Goal: Task Accomplishment & Management: Manage account settings

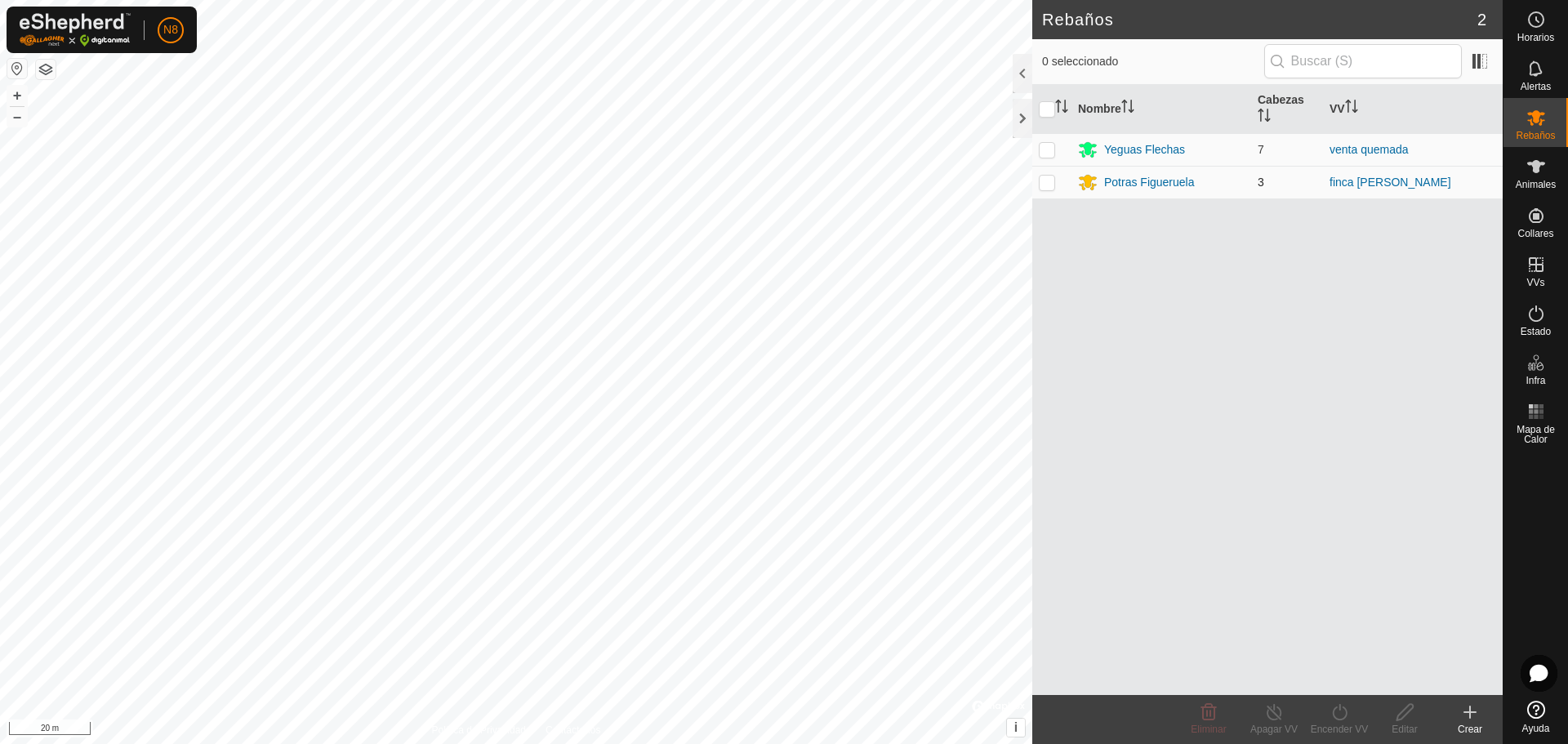
click at [1046, 183] on p-checkbox at bounding box center [1047, 182] width 17 height 13
checkbox input "true"
click at [1278, 716] on icon at bounding box center [1274, 713] width 21 height 20
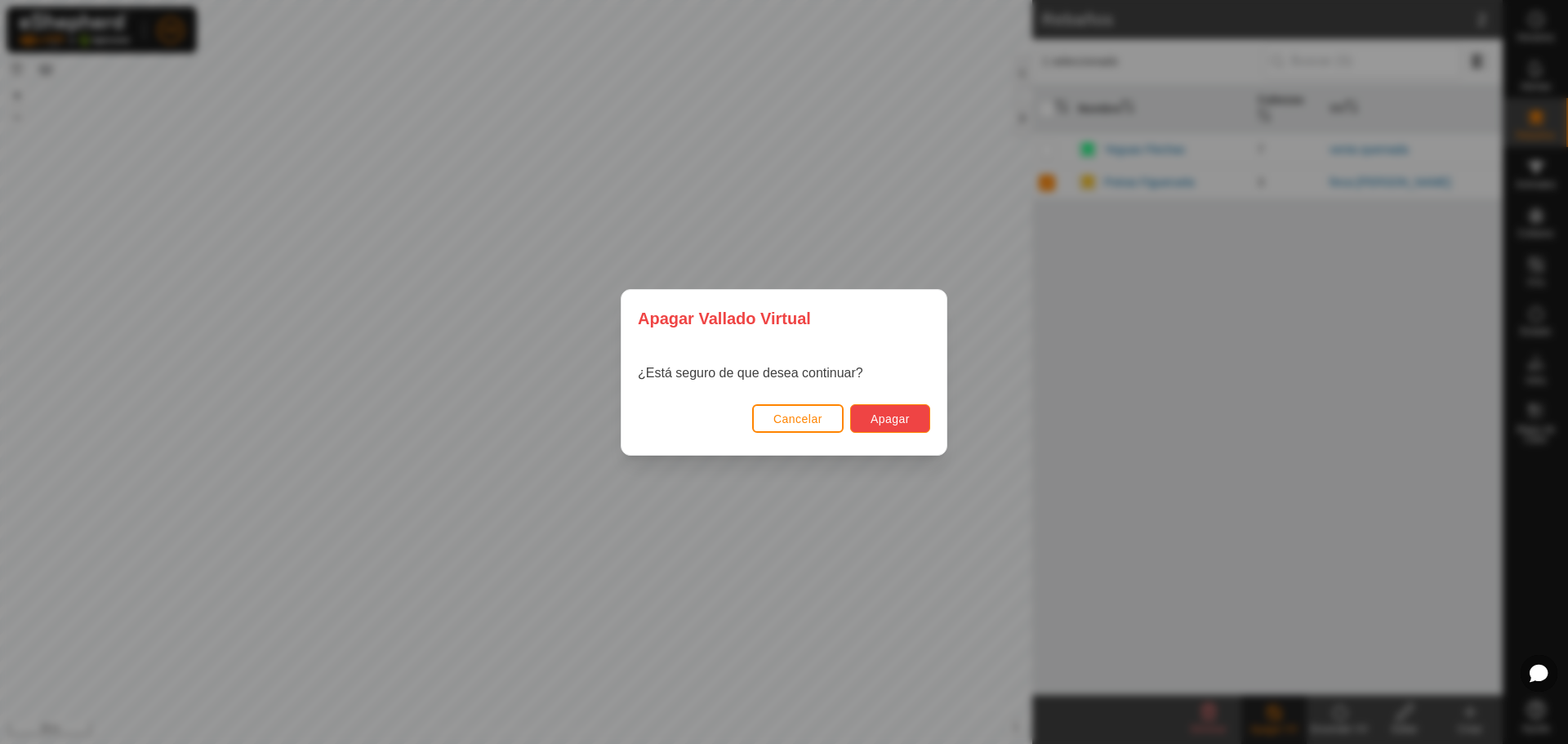
click at [884, 415] on span "Apagar" at bounding box center [890, 418] width 39 height 13
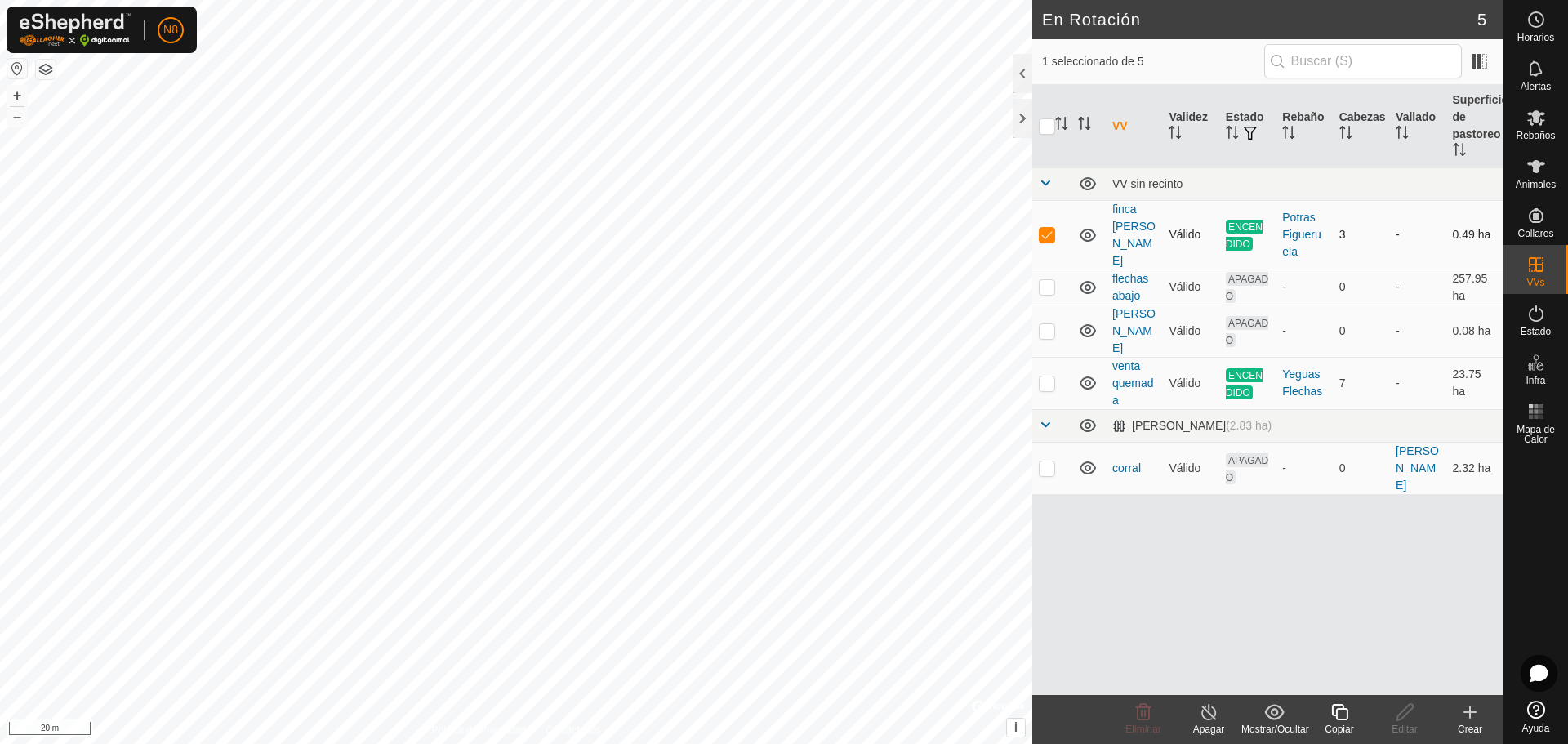
click at [1044, 228] on p-checkbox at bounding box center [1047, 234] width 17 height 13
checkbox input "false"
click at [1539, 323] on icon at bounding box center [1536, 314] width 20 height 20
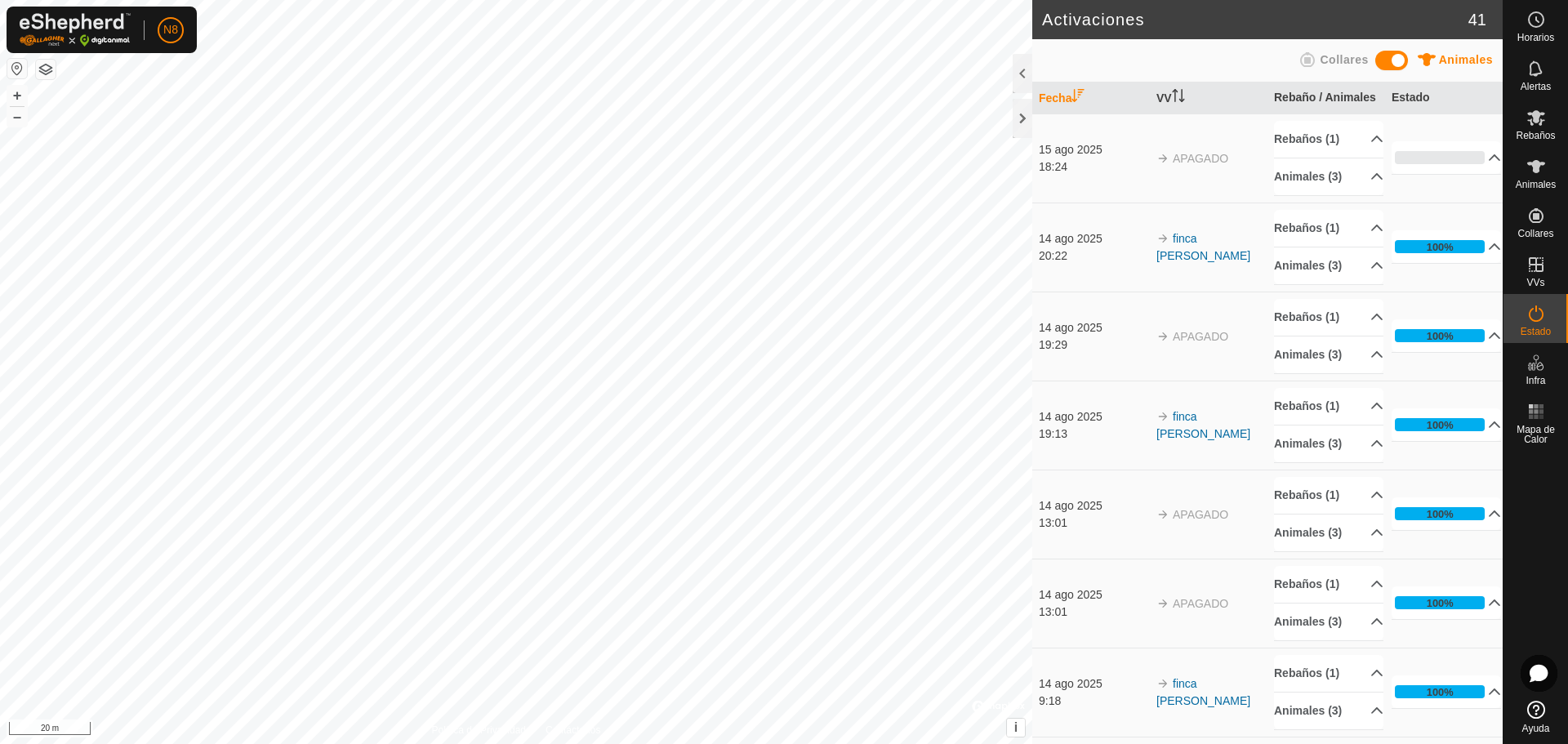
click at [1194, 165] on span "APAGADO" at bounding box center [1200, 158] width 56 height 13
click at [1190, 165] on span "APAGADO" at bounding box center [1200, 158] width 56 height 13
click at [1437, 172] on p-accordion-header "0%" at bounding box center [1446, 157] width 110 height 32
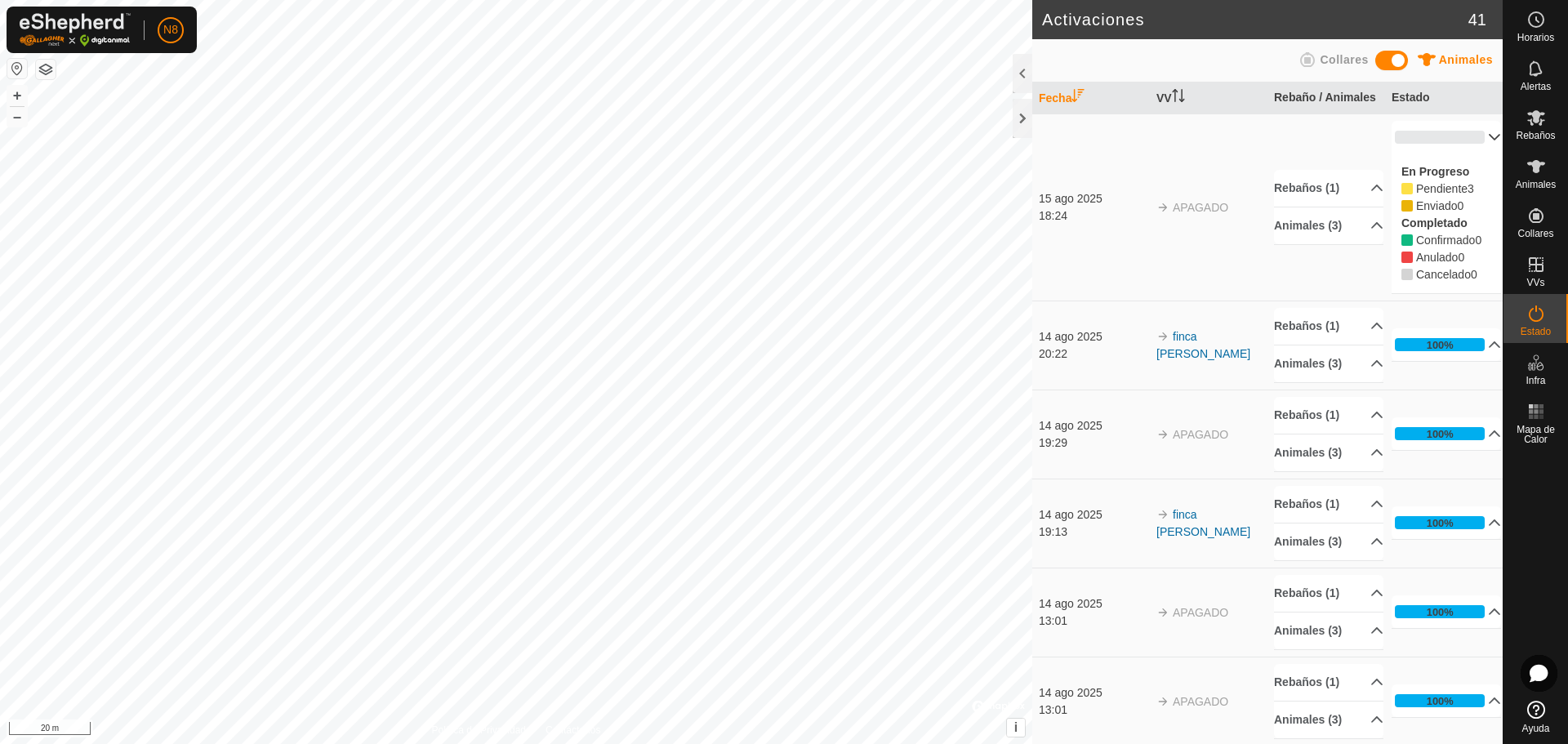
click at [1429, 281] on span "Cancelado" at bounding box center [1443, 274] width 55 height 13
click at [1428, 281] on span "Cancelado" at bounding box center [1443, 274] width 55 height 13
click at [1434, 281] on span "Cancelado" at bounding box center [1443, 274] width 55 height 13
click at [1394, 99] on th "Estado" at bounding box center [1443, 98] width 118 height 31
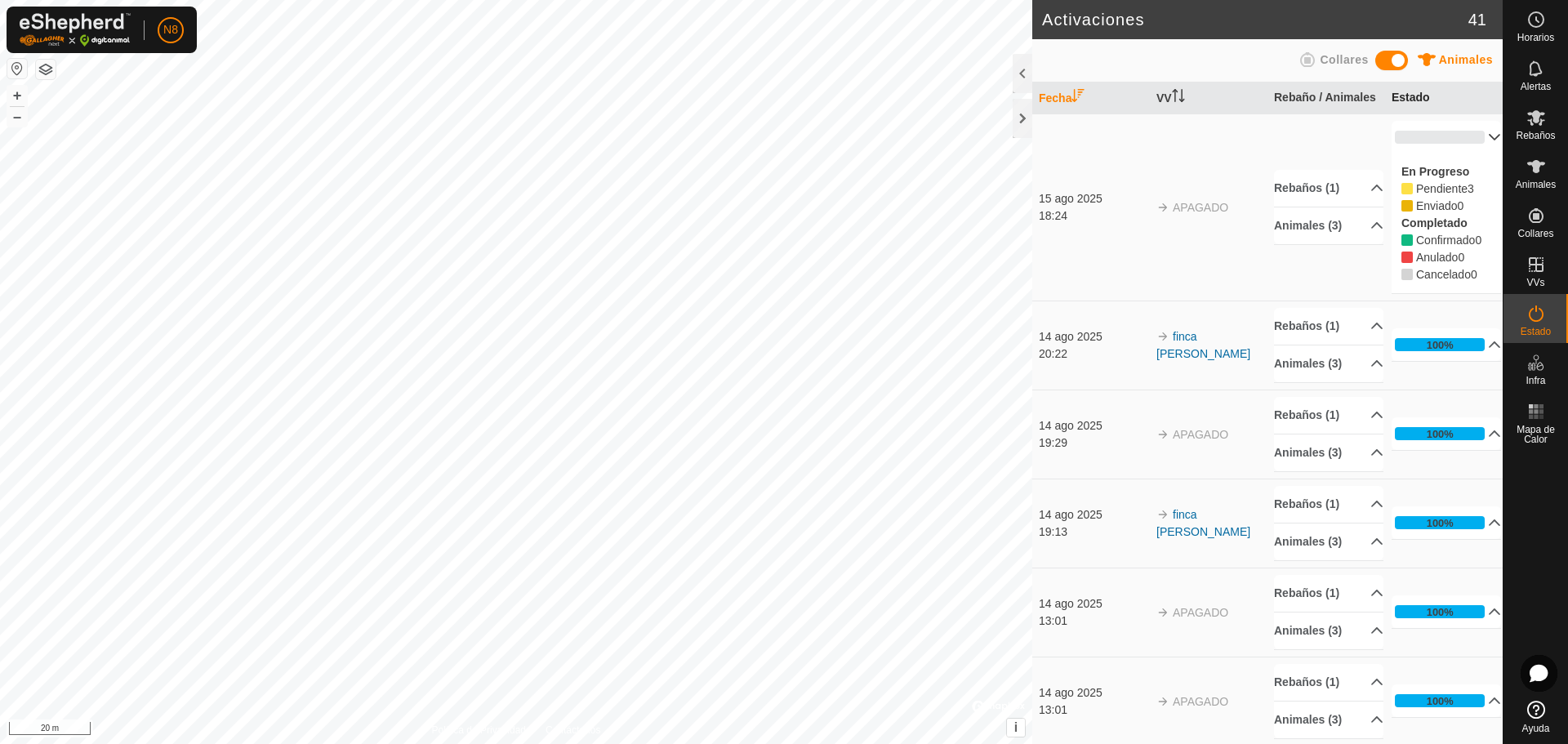
click at [1390, 100] on th "Estado" at bounding box center [1443, 98] width 118 height 31
click at [1016, 131] on div at bounding box center [1022, 119] width 20 height 39
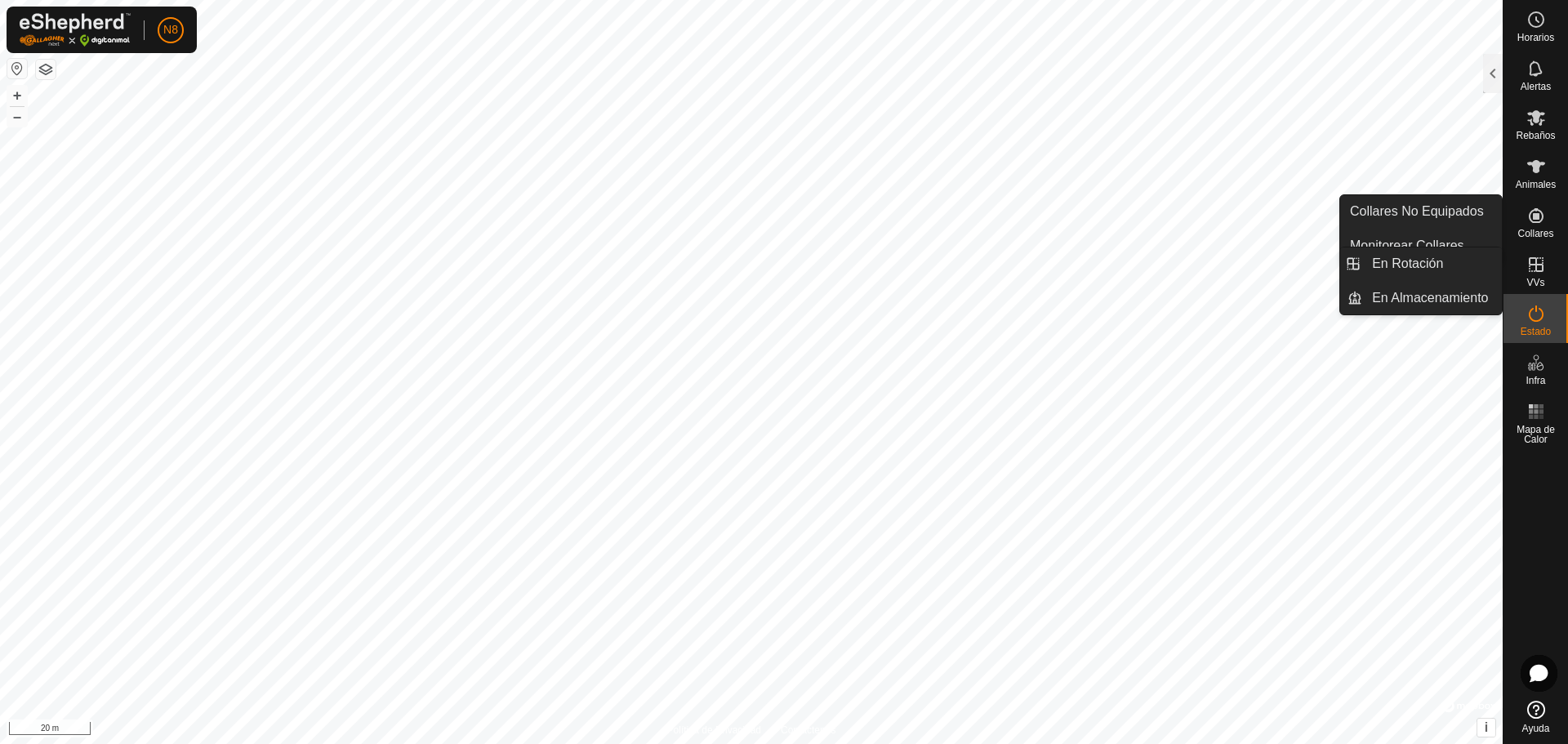
drag, startPoint x: 1532, startPoint y: 250, endPoint x: 1531, endPoint y: 263, distance: 13.0
click at [1531, 263] on icon at bounding box center [1536, 265] width 20 height 20
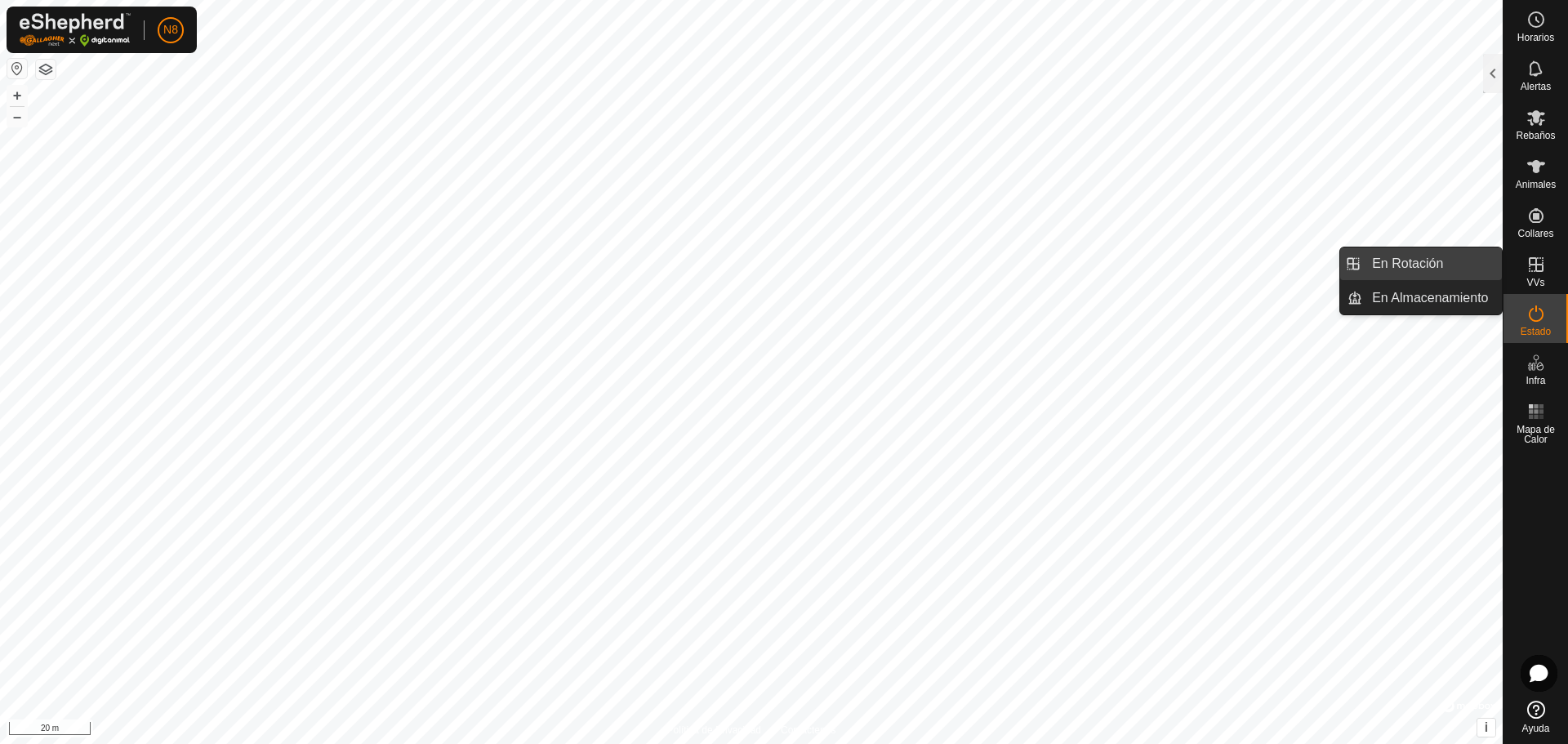
click at [1394, 263] on link "En Rotación" at bounding box center [1432, 263] width 139 height 32
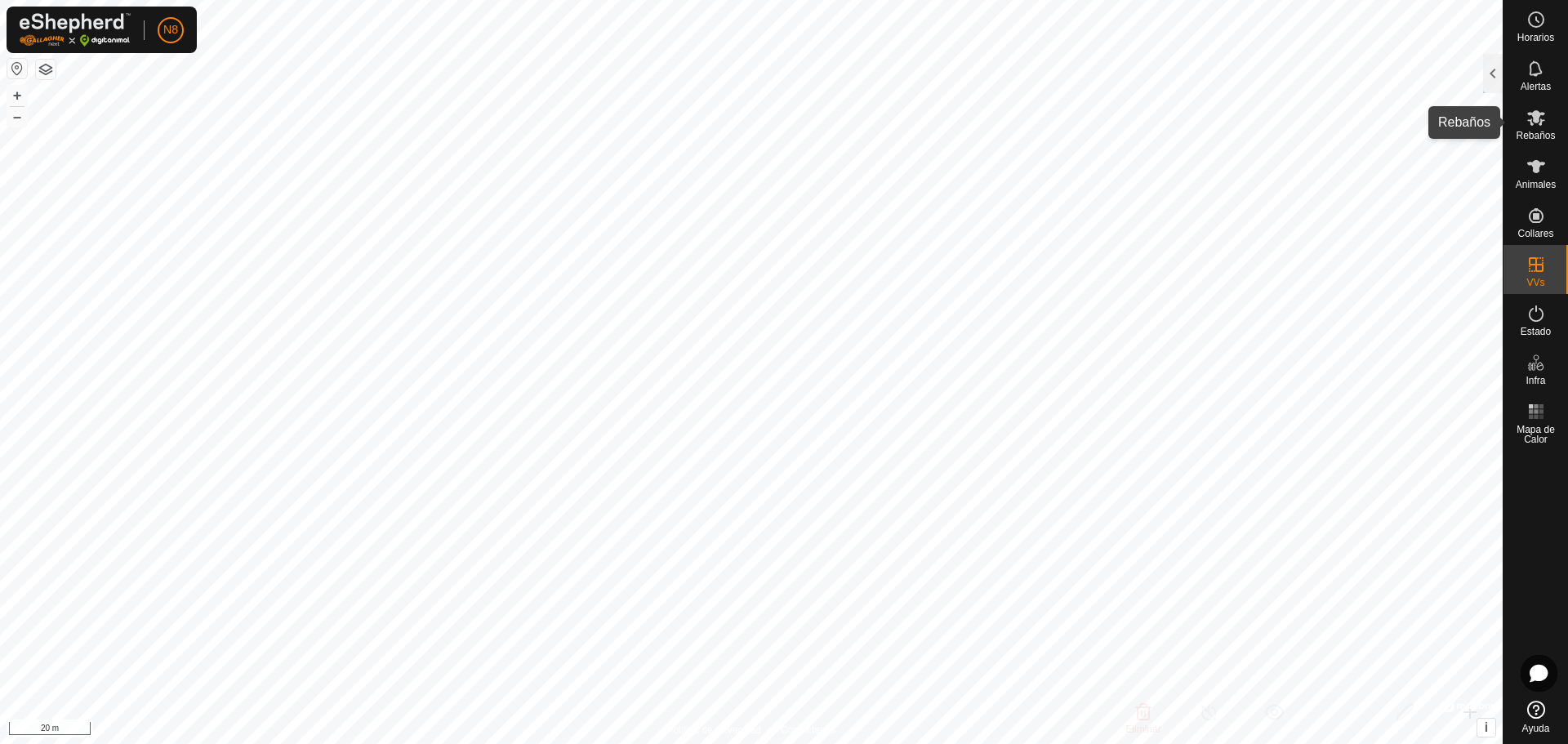
click at [1527, 111] on icon at bounding box center [1536, 118] width 20 height 20
click at [1498, 76] on div at bounding box center [1492, 74] width 20 height 39
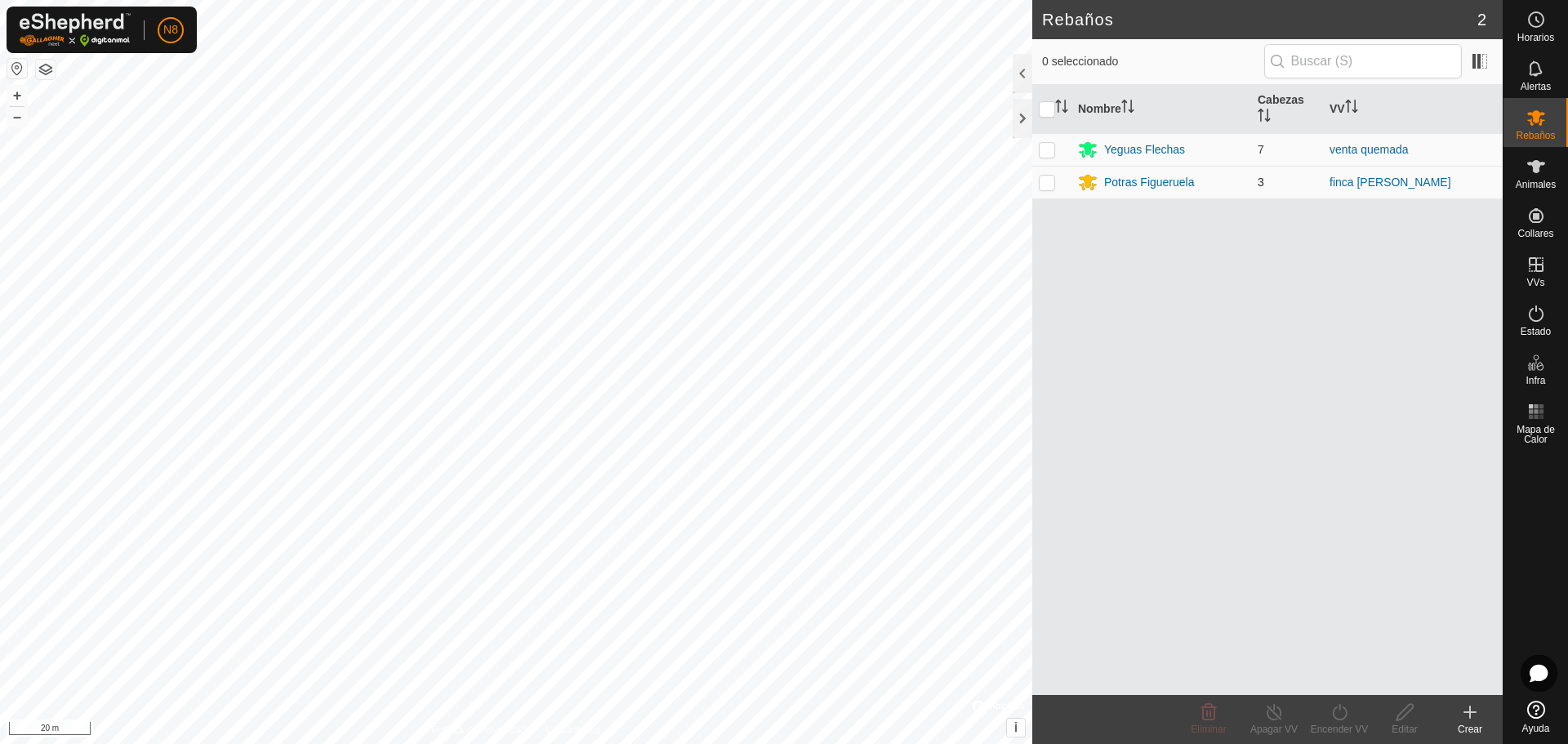
click at [1041, 185] on p-checkbox at bounding box center [1047, 182] width 17 height 13
checkbox input "true"
click at [1135, 186] on div "Potras Figueruela" at bounding box center [1149, 182] width 90 height 17
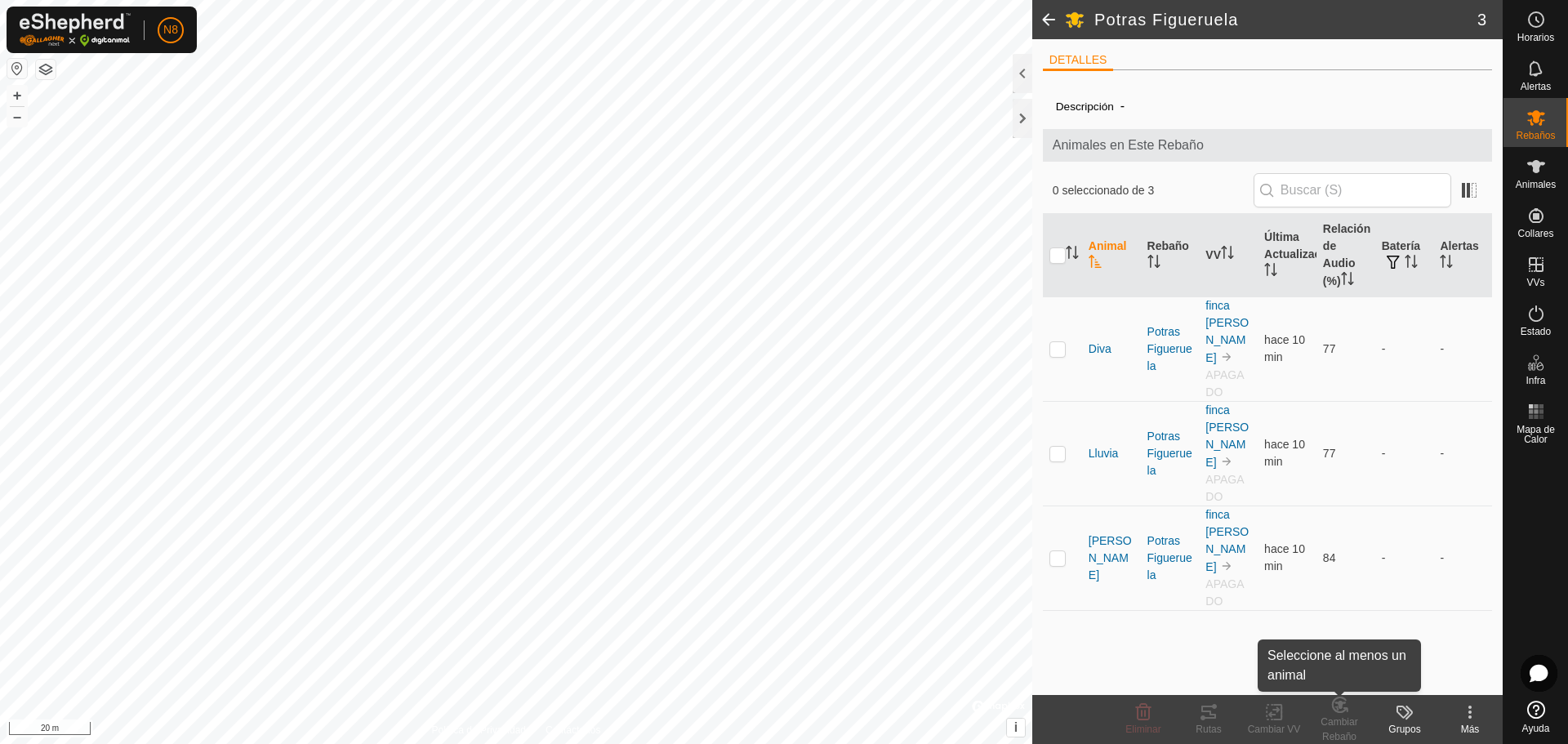
click at [1353, 725] on div "Cambiar Rebaño" at bounding box center [1339, 729] width 66 height 29
click at [1057, 249] on input "checkbox" at bounding box center [1057, 255] width 17 height 17
checkbox input "true"
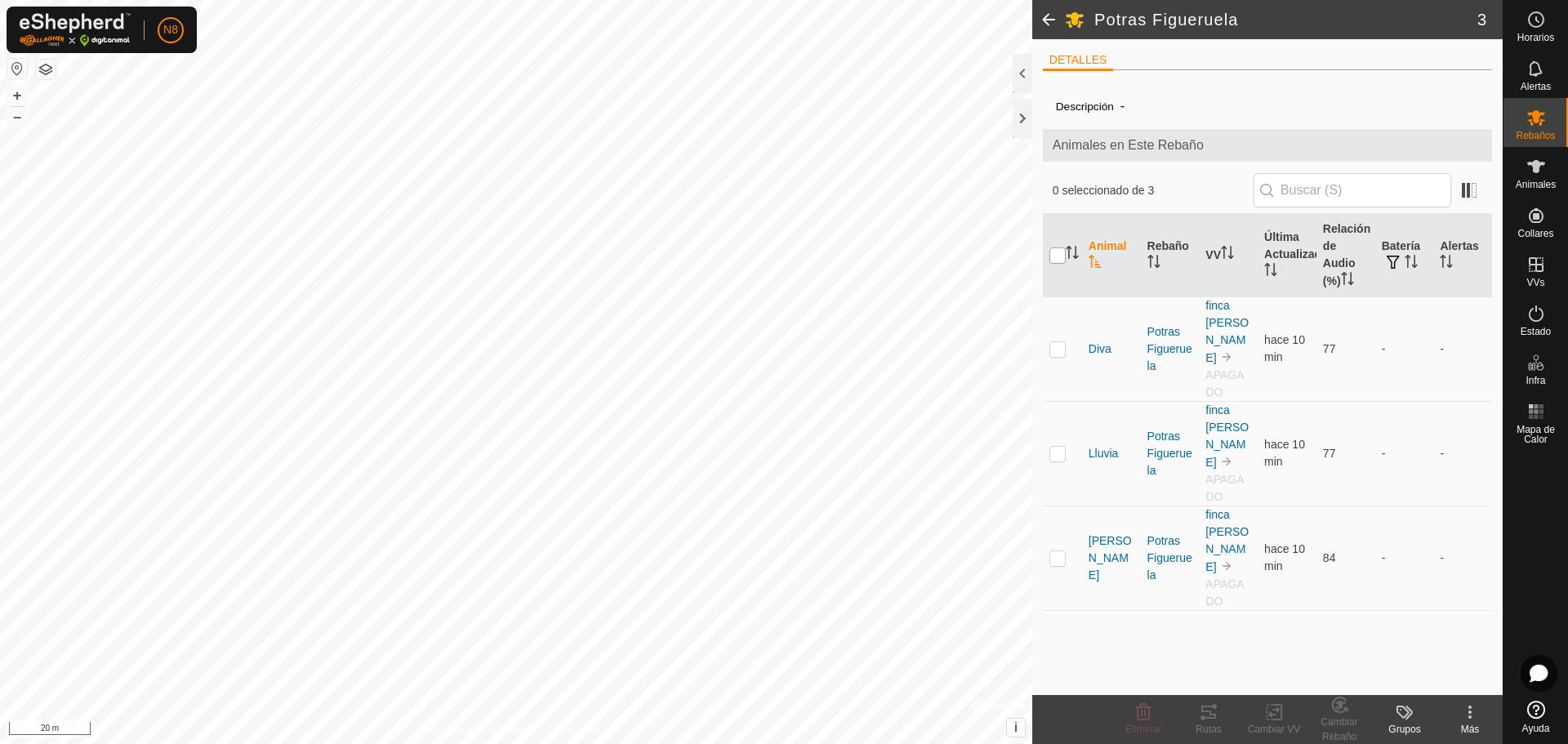
checkbox input "true"
click at [1273, 721] on icon at bounding box center [1274, 713] width 21 height 20
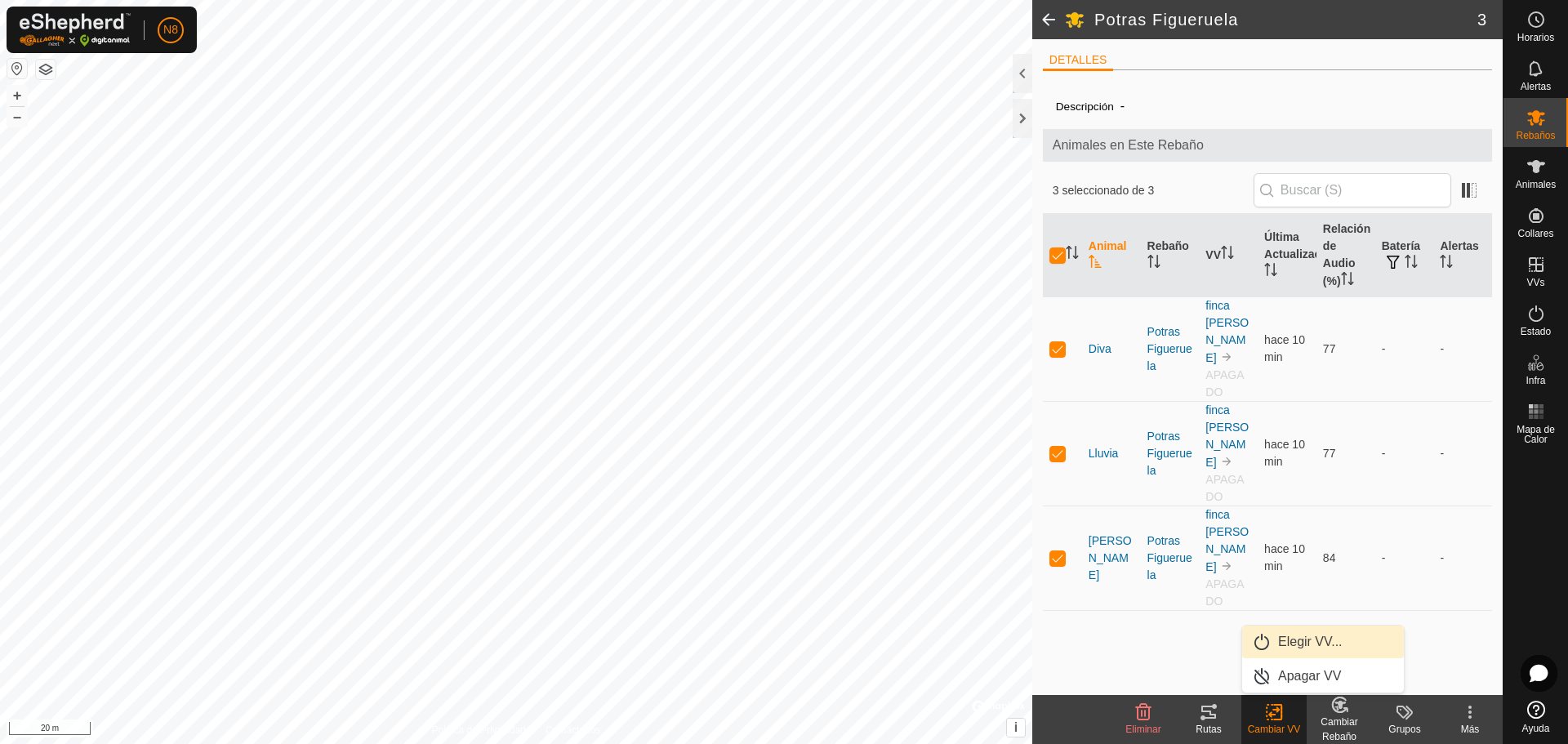
click at [1297, 635] on link "Elegir VV..." at bounding box center [1323, 641] width 162 height 32
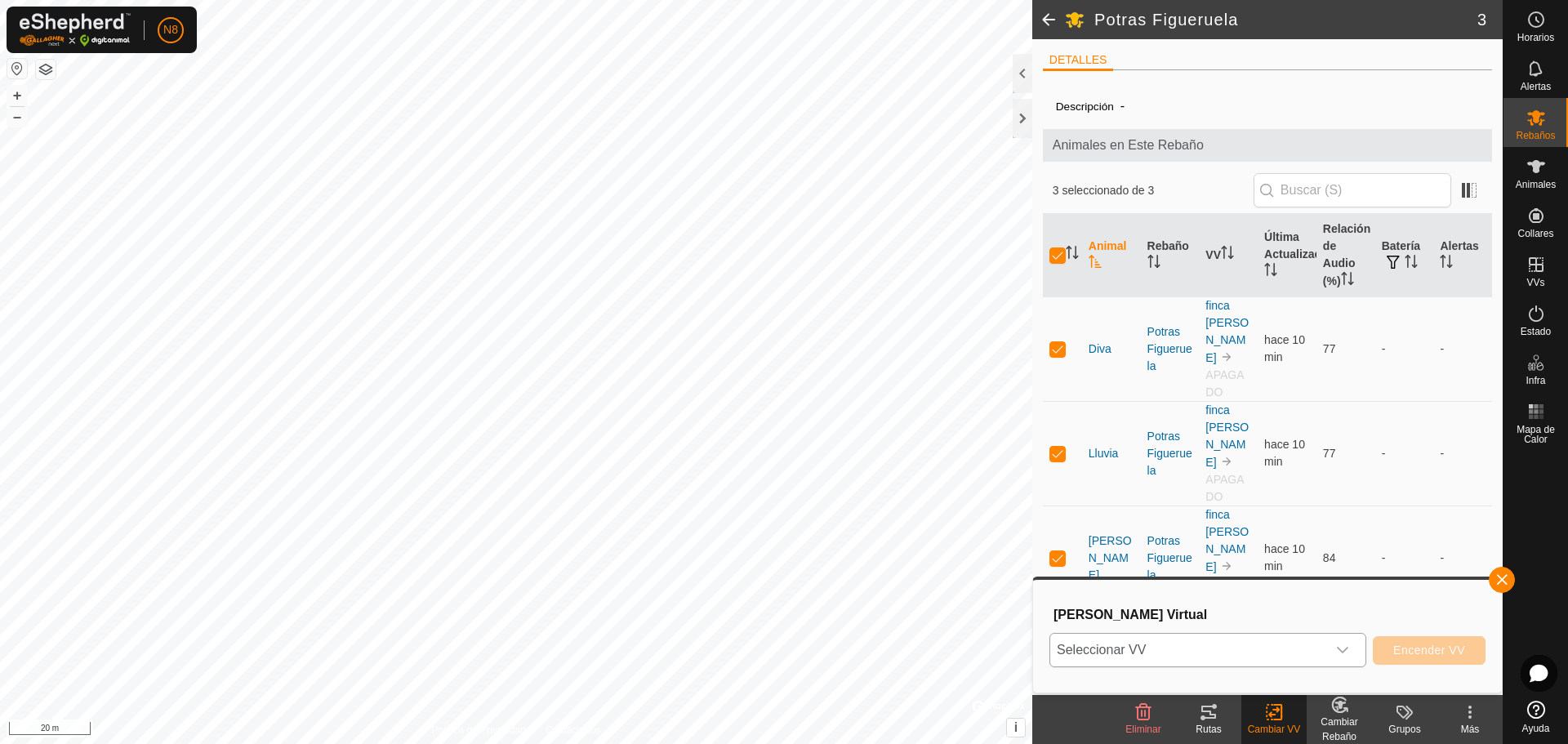
click at [1206, 650] on span "Seleccionar VV" at bounding box center [1187, 650] width 276 height 32
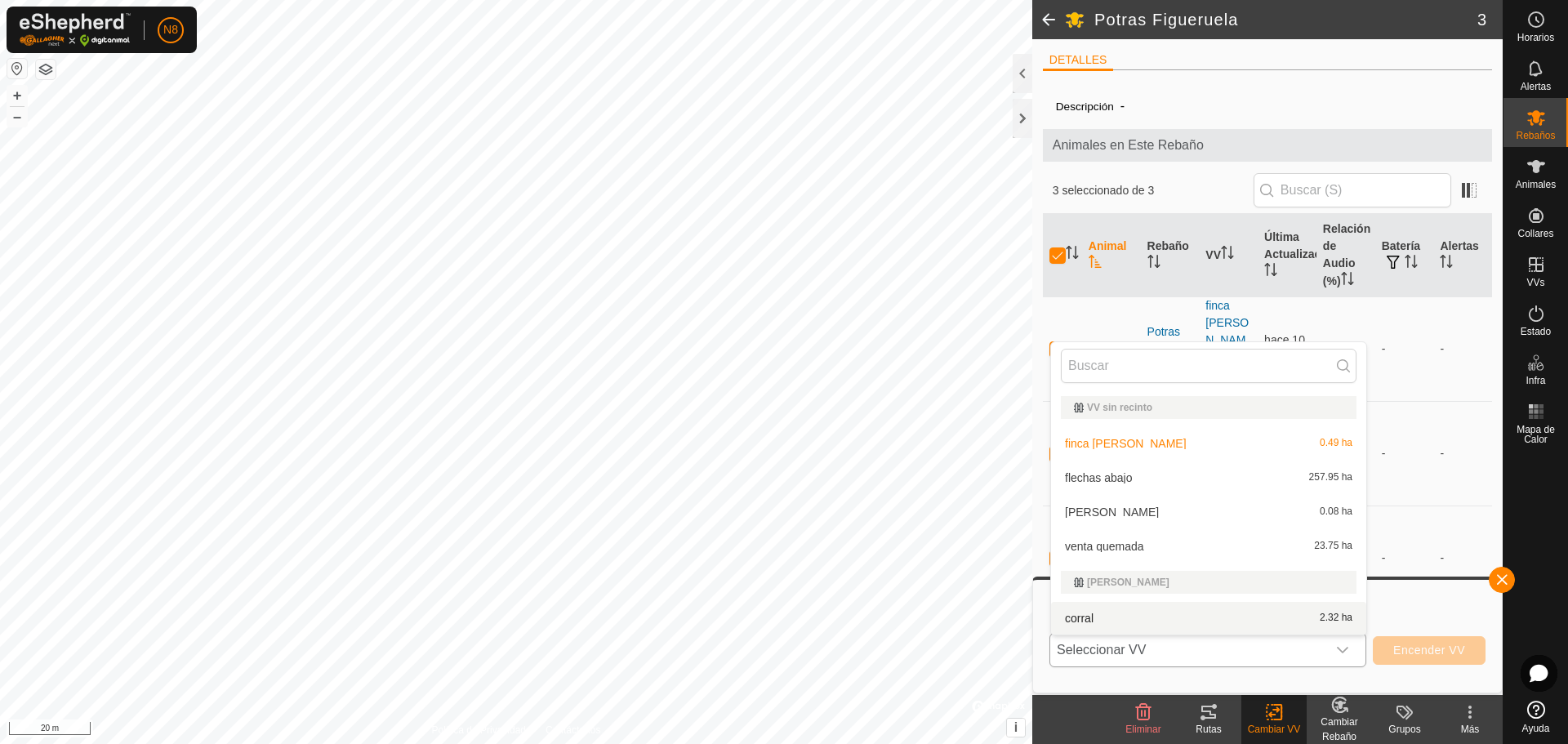
click at [1225, 662] on span "Seleccionar VV" at bounding box center [1187, 650] width 276 height 32
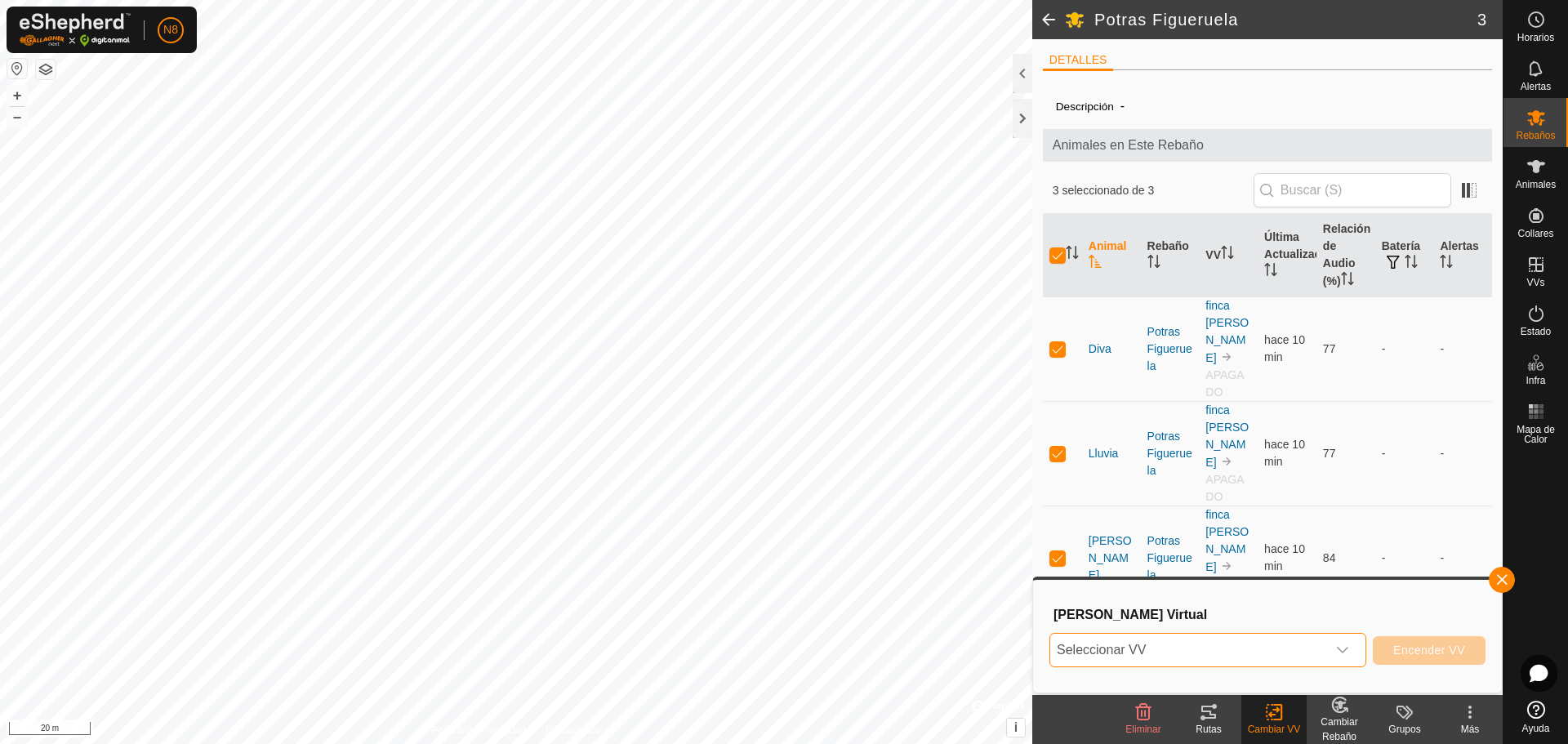
click at [1217, 662] on span "Seleccionar VV" at bounding box center [1187, 650] width 276 height 32
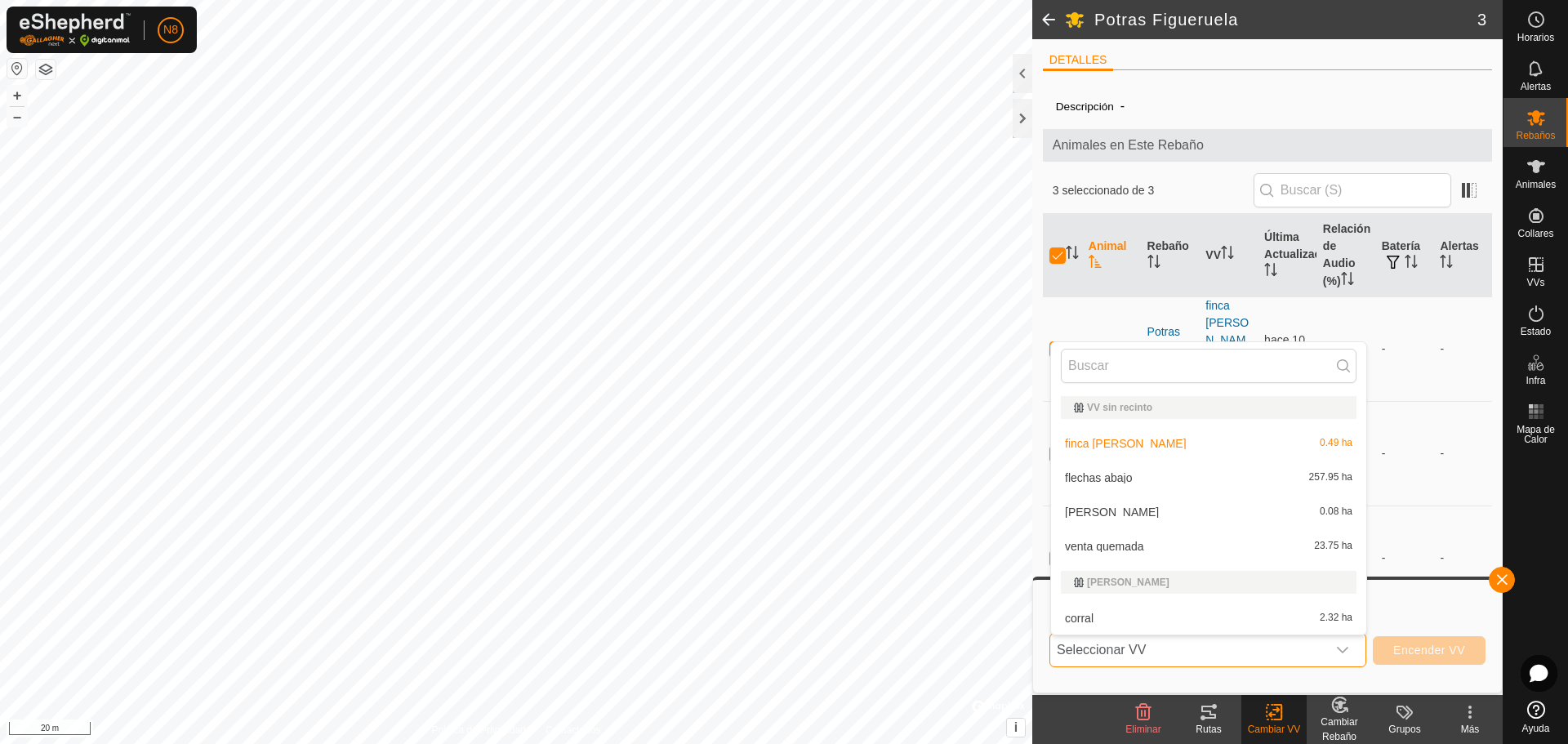
click at [1217, 662] on span "Seleccionar VV" at bounding box center [1187, 650] width 276 height 32
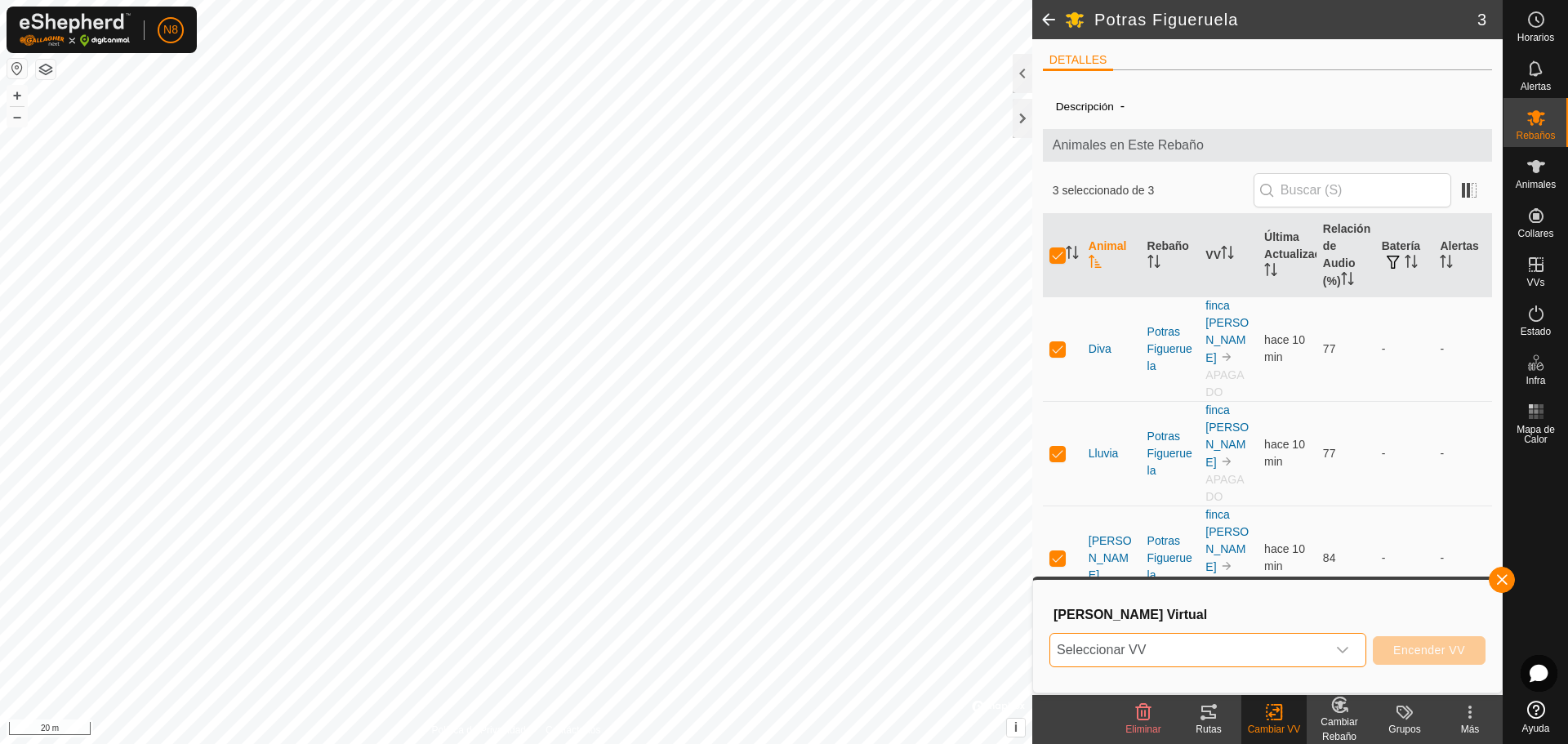
click at [1217, 723] on div "Rutas" at bounding box center [1208, 729] width 66 height 15
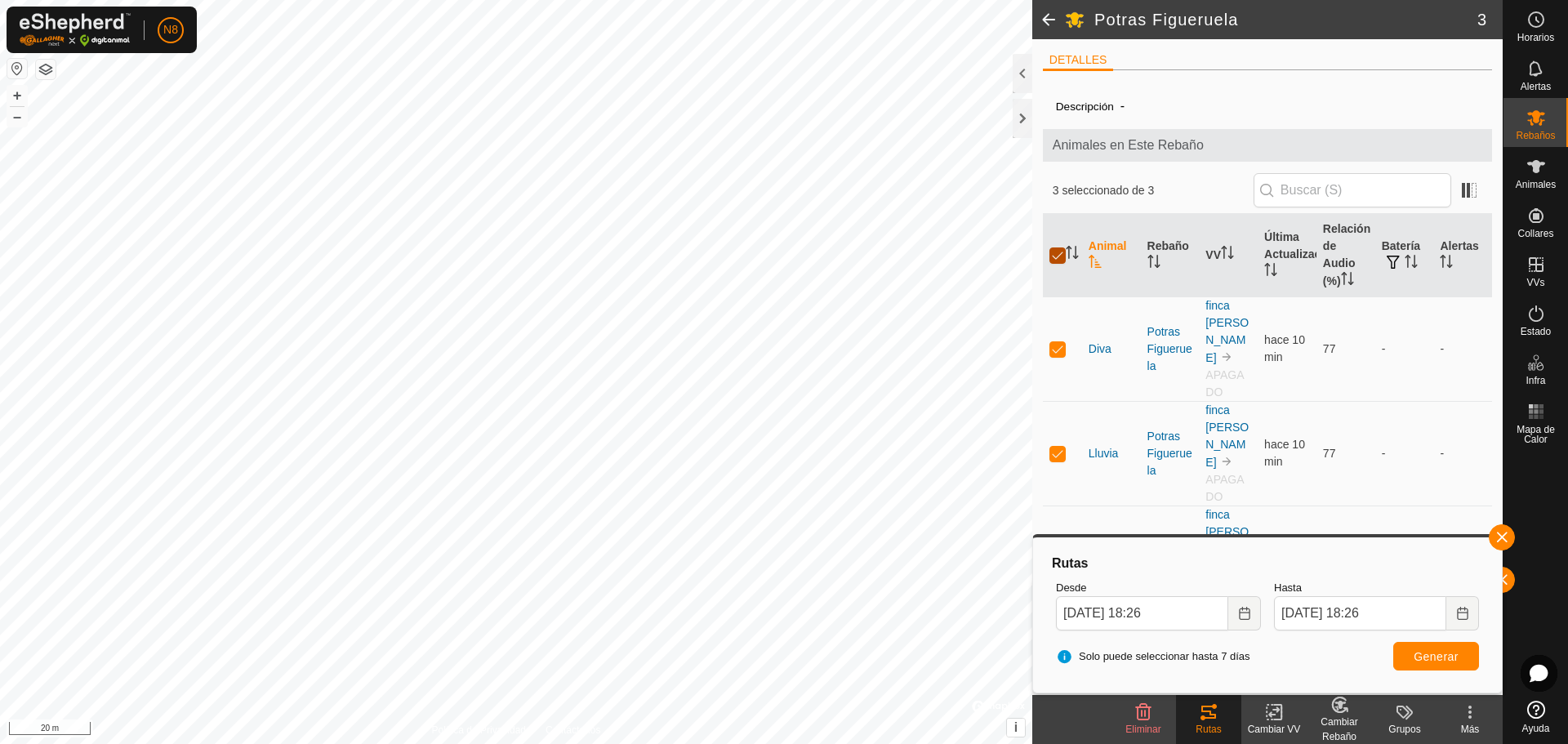
click at [1056, 255] on input "checkbox" at bounding box center [1057, 255] width 17 height 17
checkbox input "false"
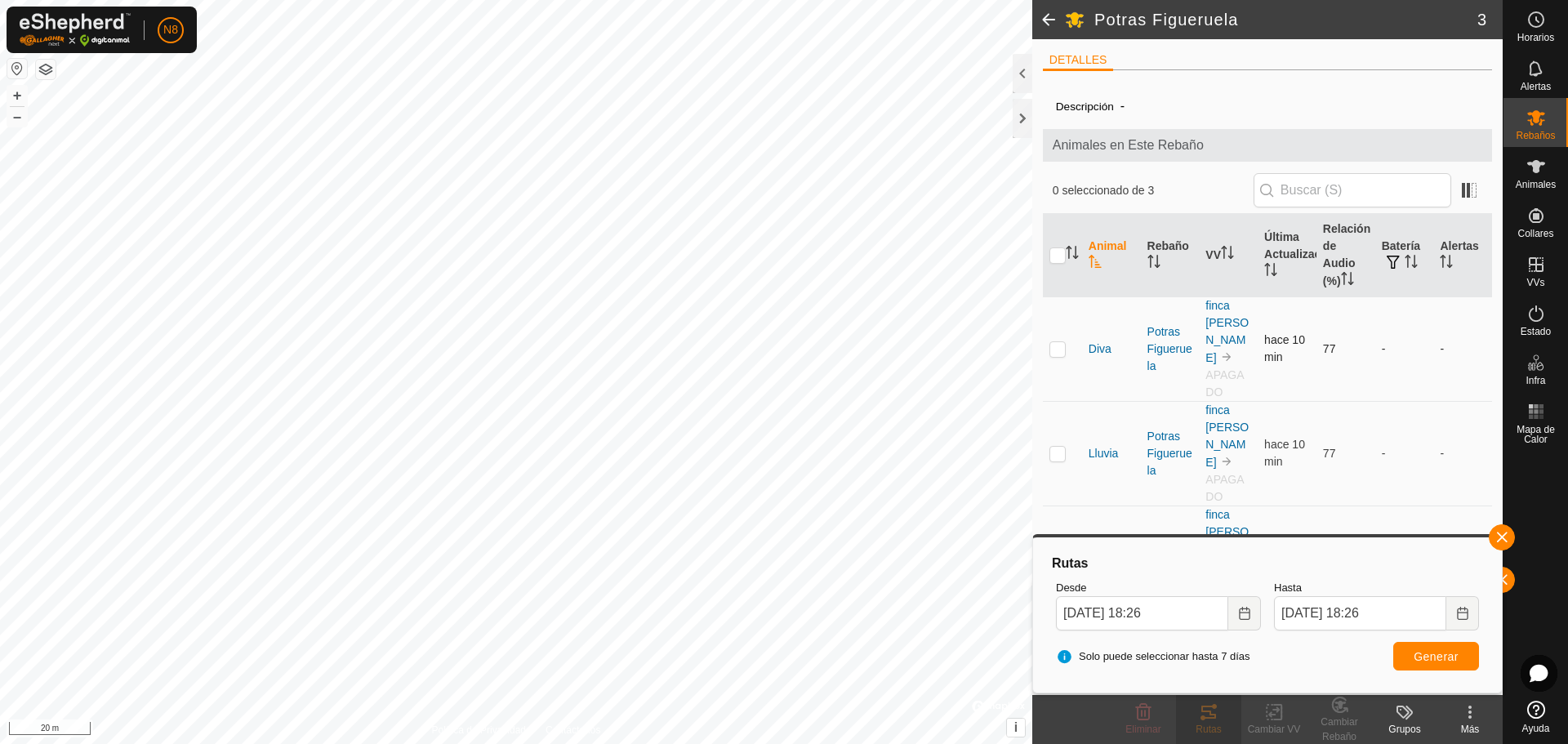
click at [1057, 343] on p-checkbox at bounding box center [1057, 348] width 17 height 13
click at [1447, 657] on span "Generar" at bounding box center [1437, 656] width 45 height 13
click at [1051, 343] on p-checkbox at bounding box center [1057, 348] width 17 height 13
checkbox input "false"
click at [1059, 447] on p-checkbox at bounding box center [1057, 452] width 17 height 13
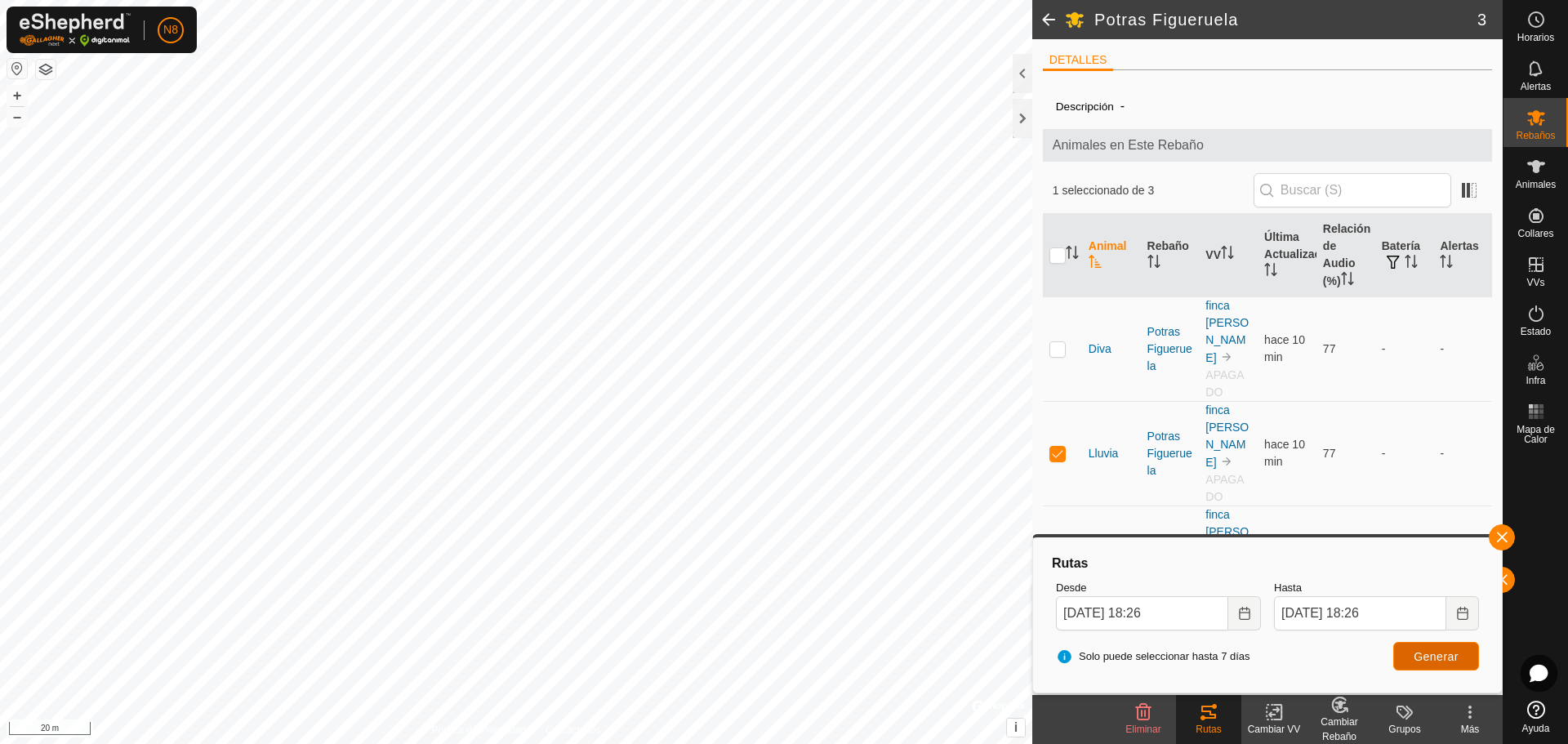
click at [1423, 652] on span "Generar" at bounding box center [1437, 656] width 45 height 13
click at [1052, 447] on p-checkbox at bounding box center [1057, 452] width 17 height 13
checkbox input "false"
click at [1061, 505] on td at bounding box center [1063, 558] width 39 height 105
click at [1436, 662] on span "Generar" at bounding box center [1437, 656] width 45 height 13
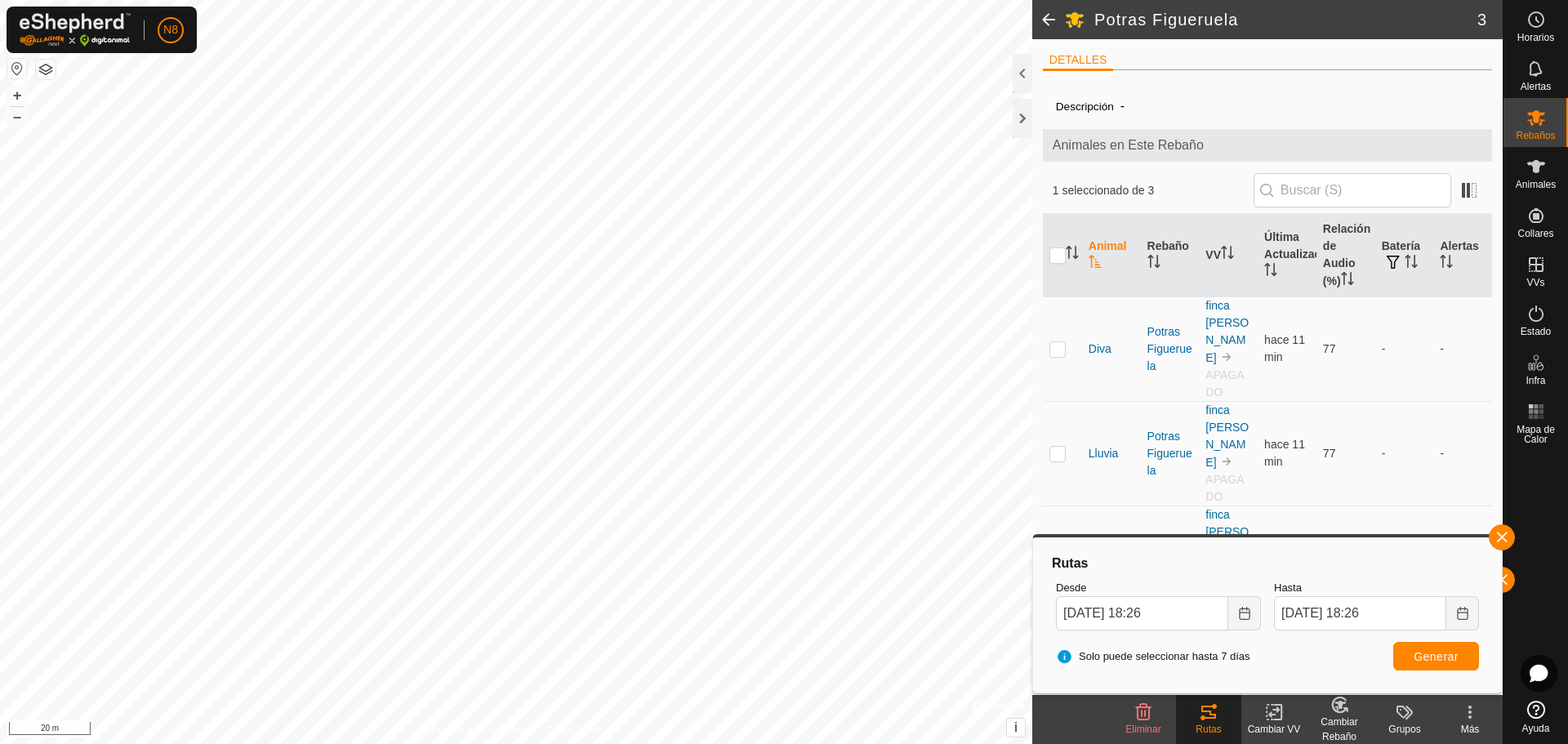
click at [1054, 552] on p-checkbox at bounding box center [1057, 558] width 17 height 13
checkbox input "false"
click at [1498, 532] on button "button" at bounding box center [1501, 537] width 26 height 27
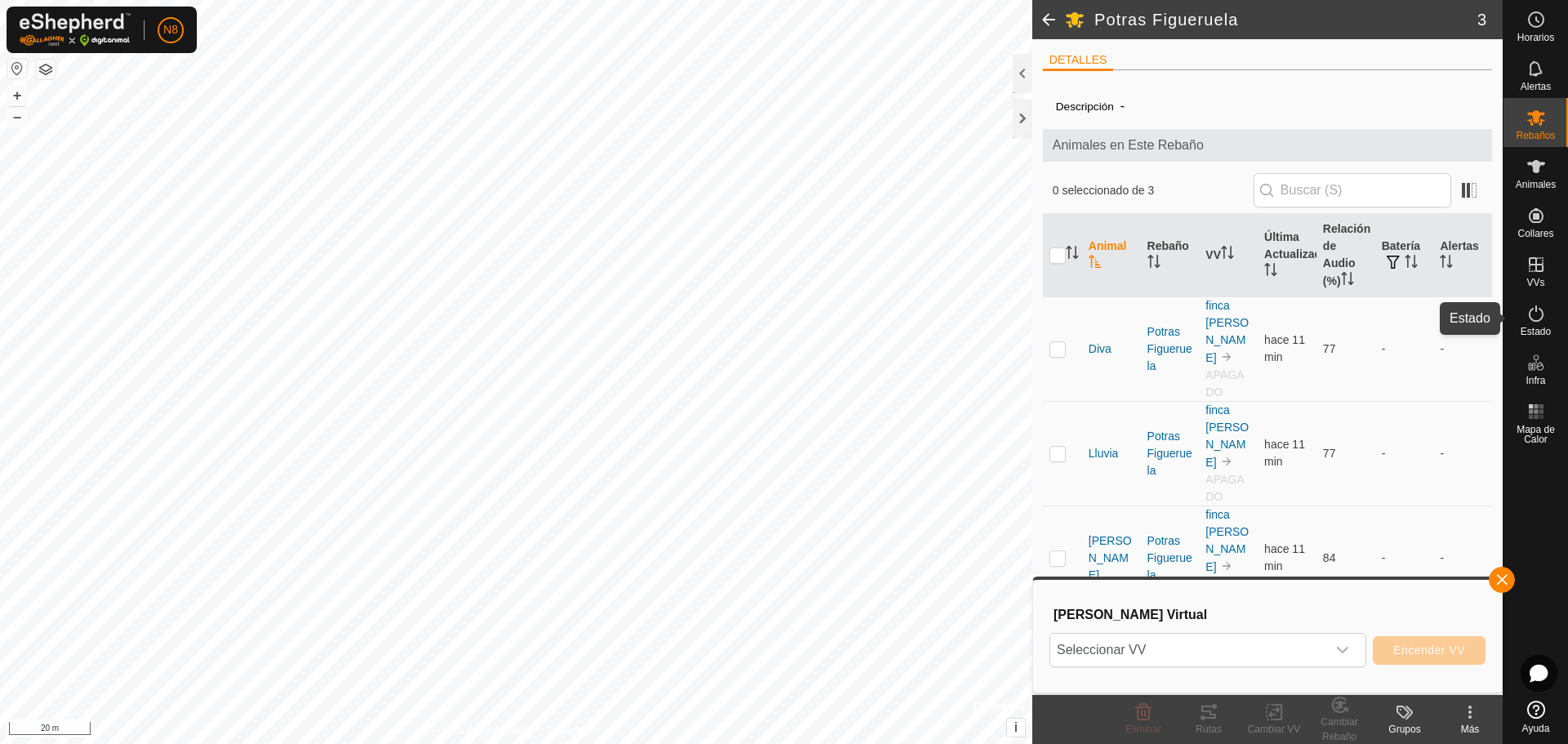
click at [1547, 318] on es-activation-svg-icon at bounding box center [1536, 313] width 29 height 27
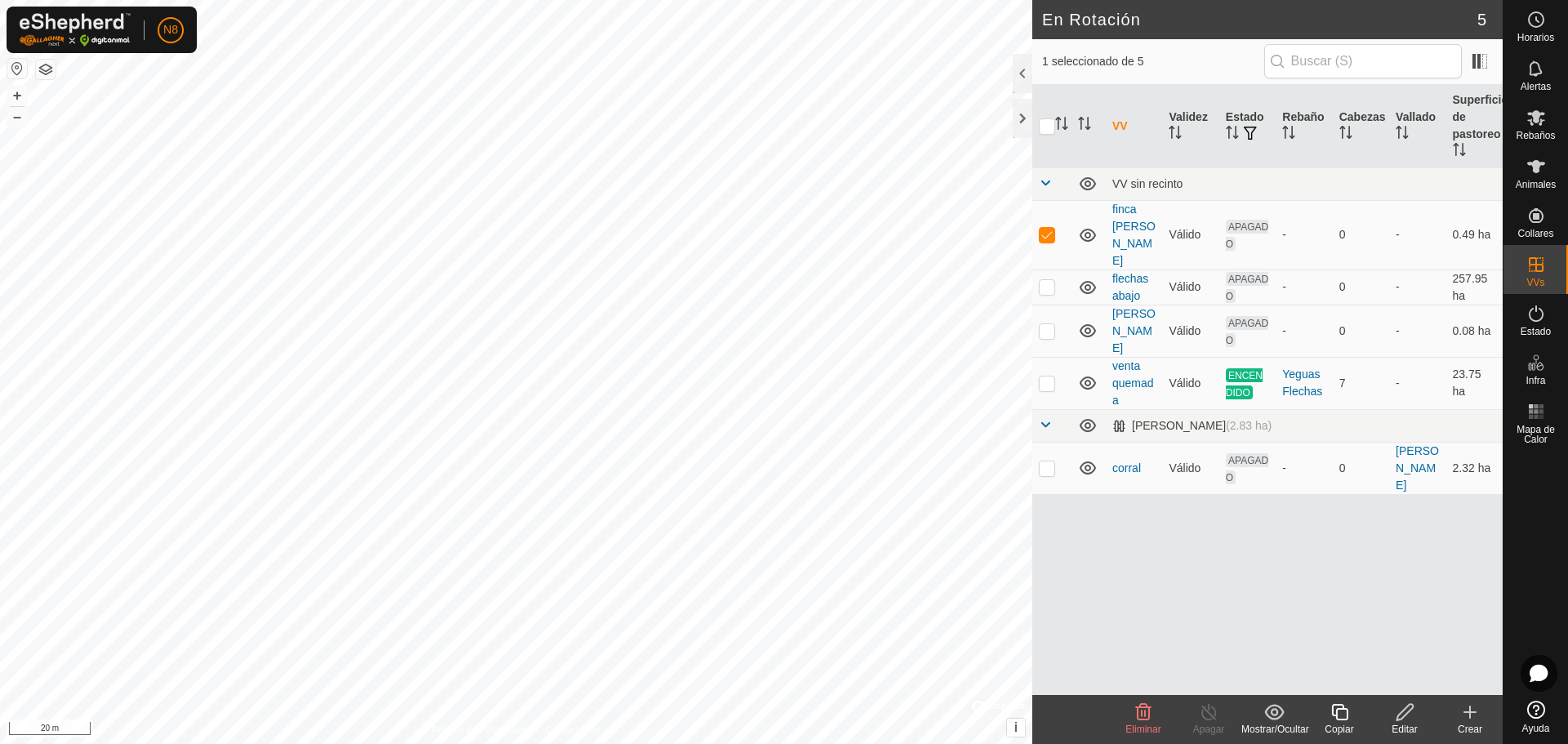
click at [1398, 720] on icon at bounding box center [1404, 712] width 17 height 17
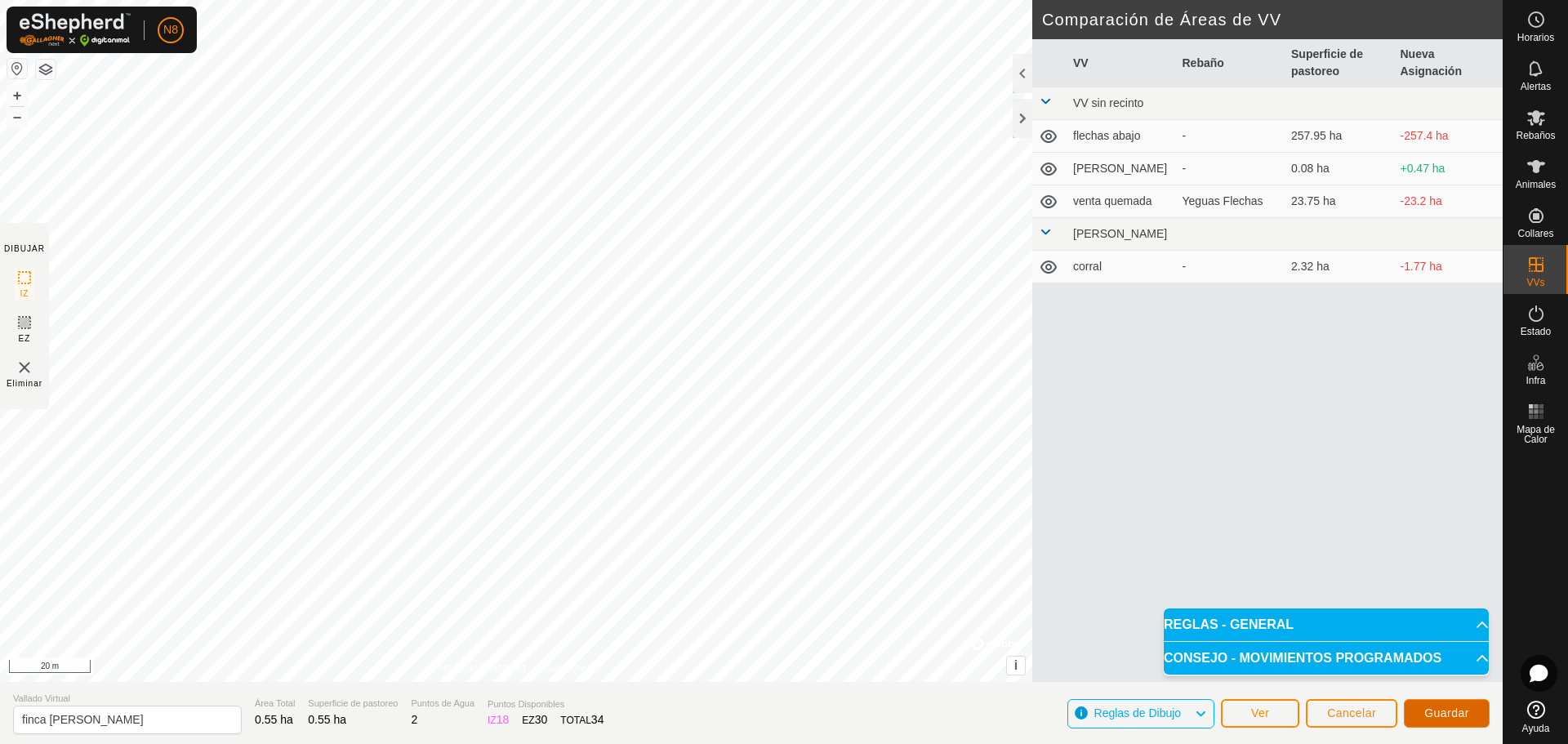
click at [1431, 709] on span "Guardar" at bounding box center [1446, 713] width 45 height 13
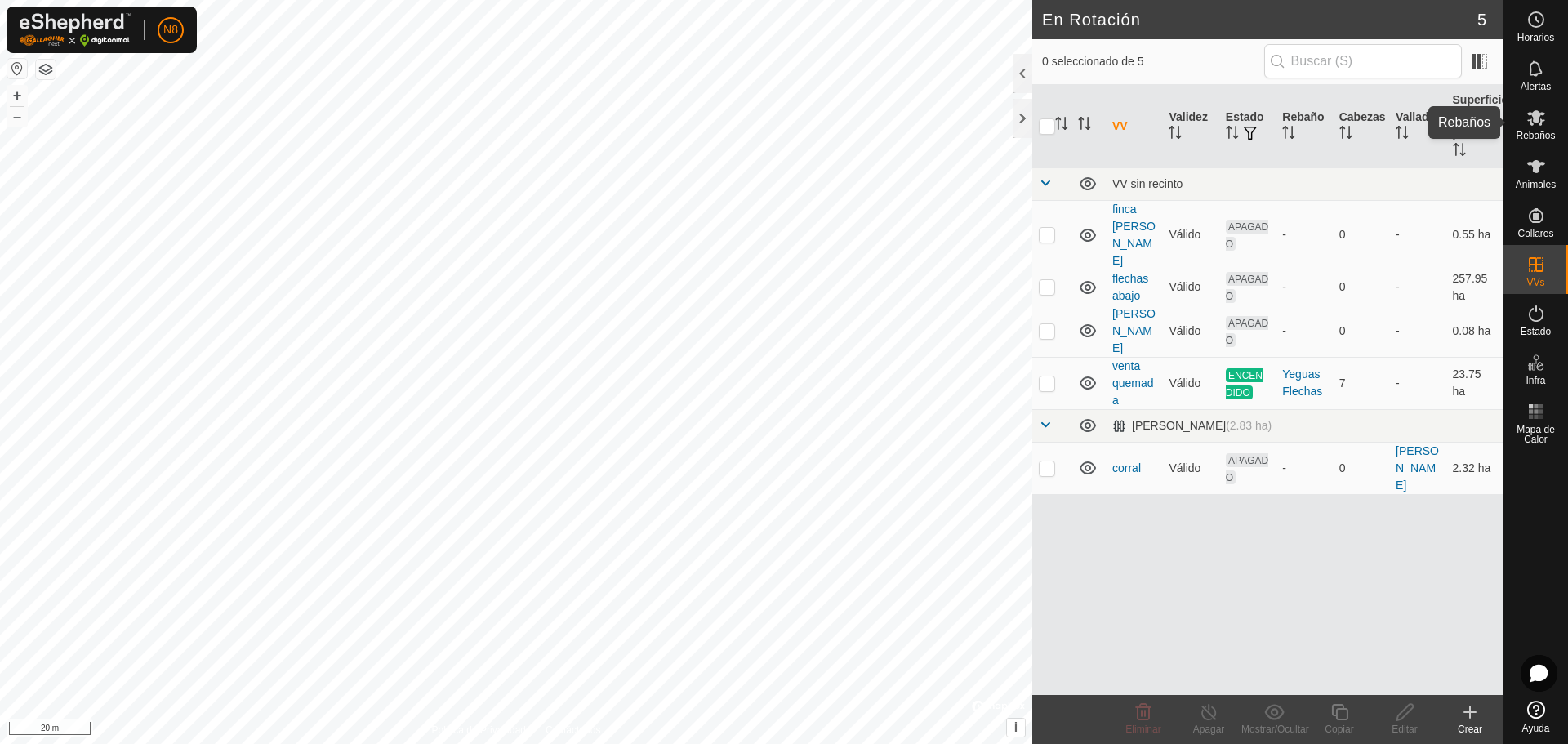
click at [1544, 124] on icon at bounding box center [1536, 118] width 20 height 20
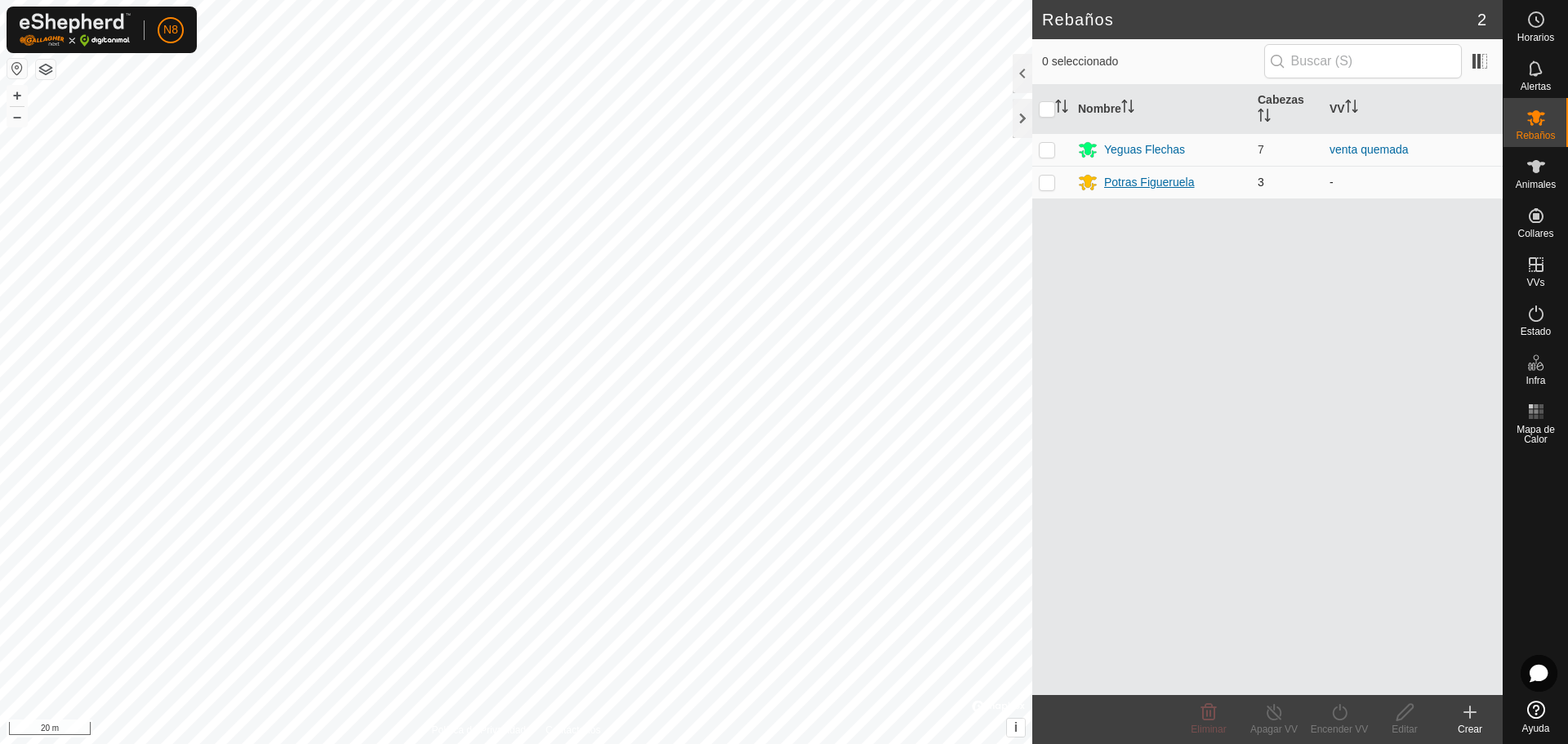
click at [1136, 184] on div "Potras Figueruela" at bounding box center [1149, 182] width 90 height 17
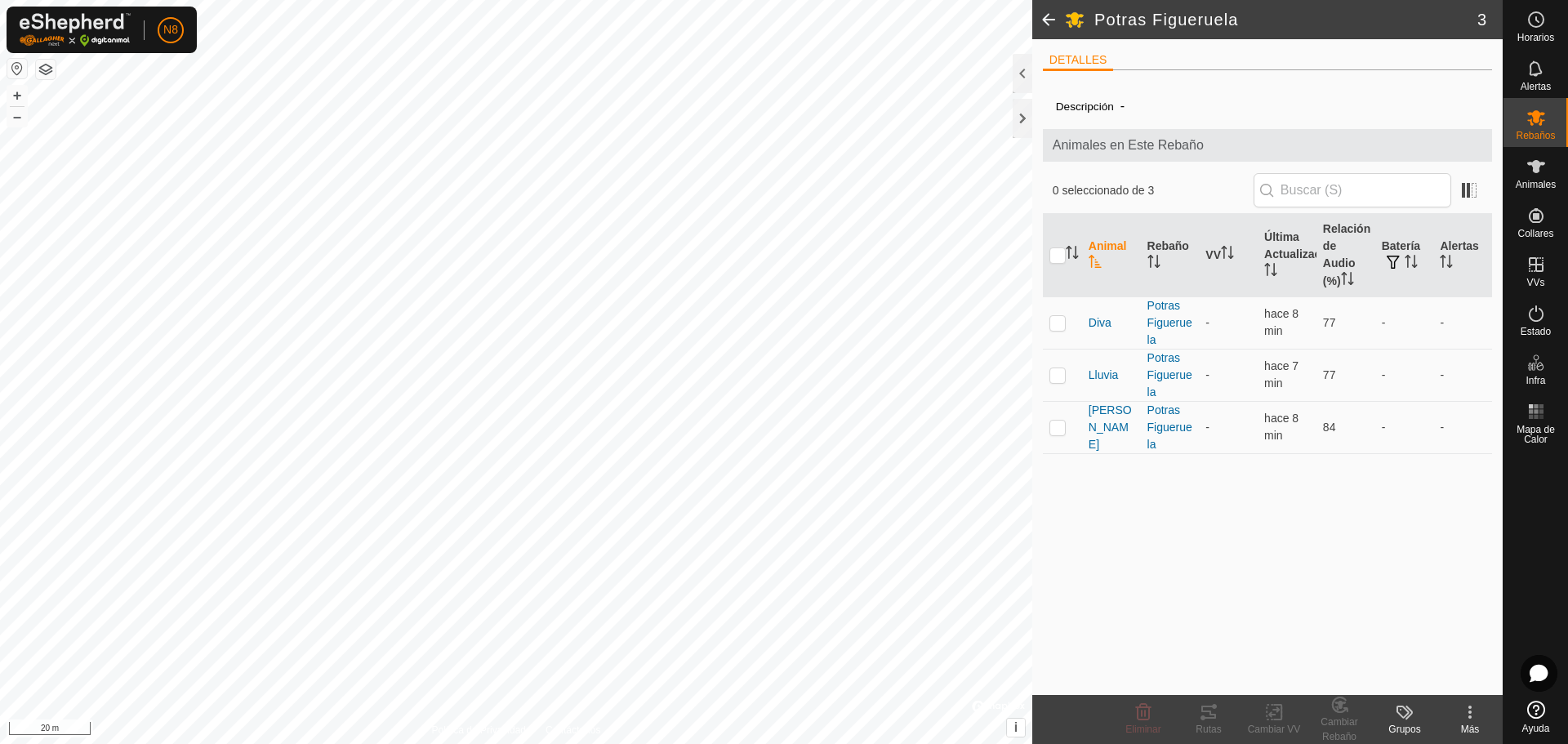
click at [1043, 16] on span at bounding box center [1048, 20] width 32 height 39
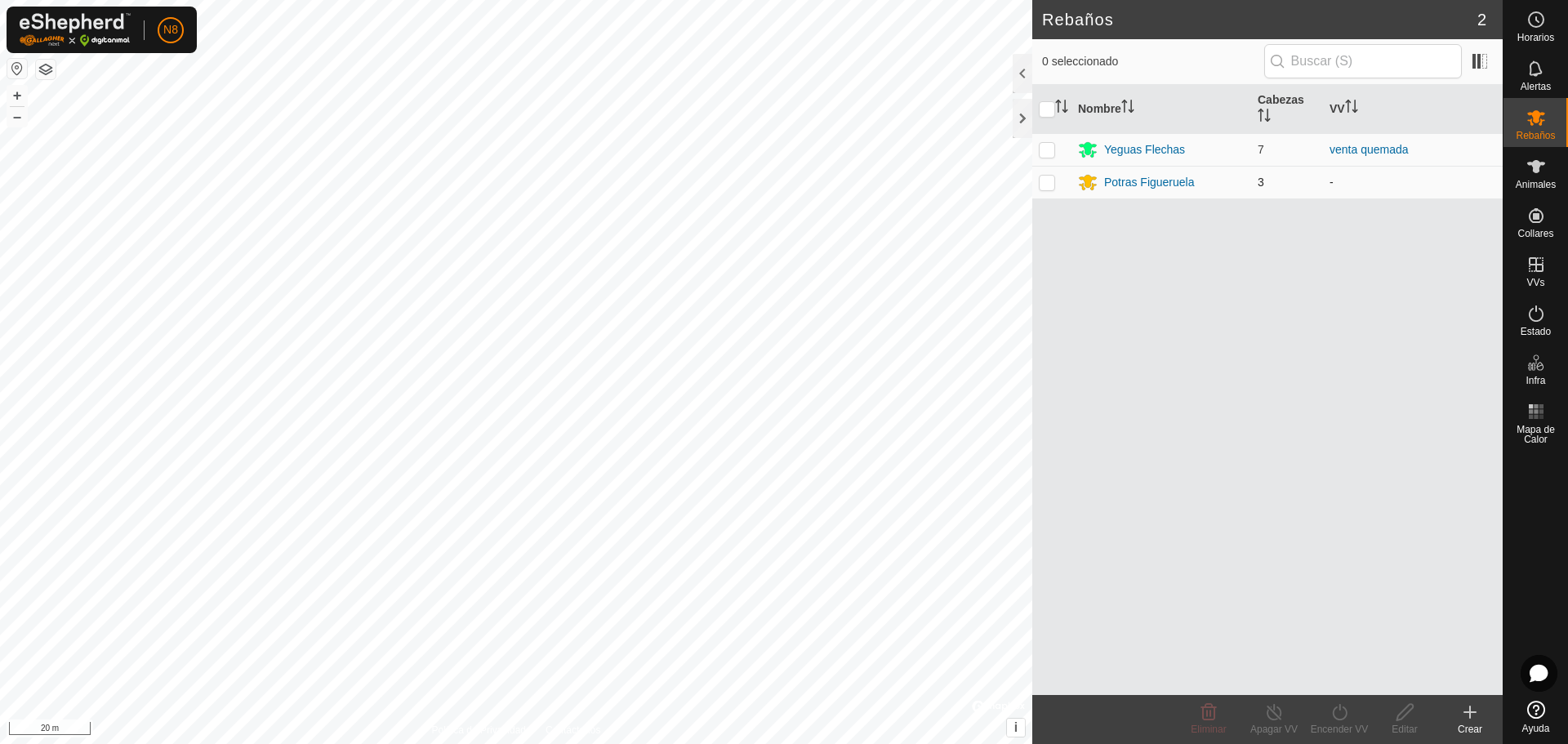
click at [1049, 187] on p-checkbox at bounding box center [1047, 182] width 17 height 13
checkbox input "true"
click at [1336, 717] on icon at bounding box center [1339, 713] width 21 height 20
click at [1337, 682] on link "Ahora" at bounding box center [1387, 675] width 162 height 32
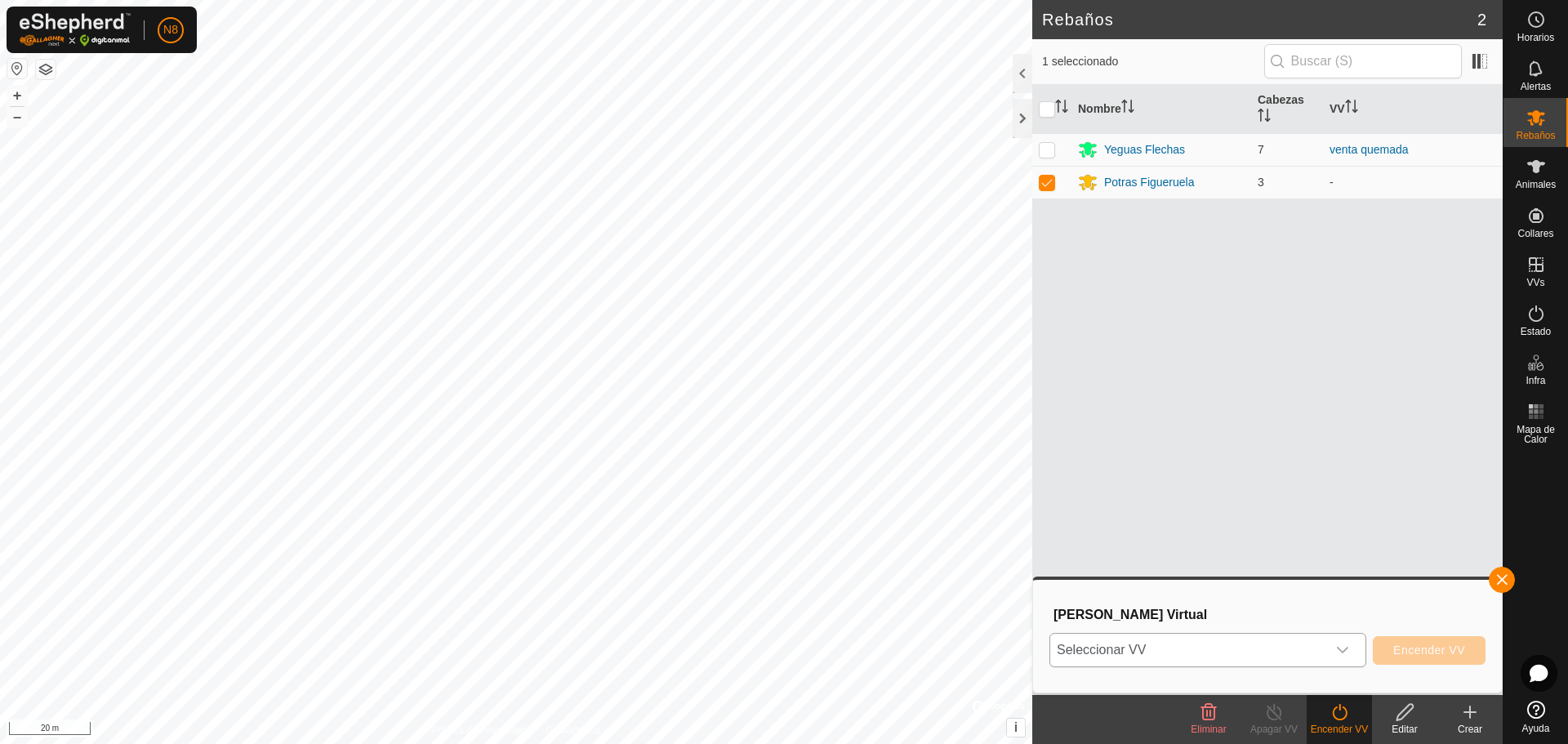
click at [1229, 649] on span "Seleccionar VV" at bounding box center [1187, 650] width 276 height 32
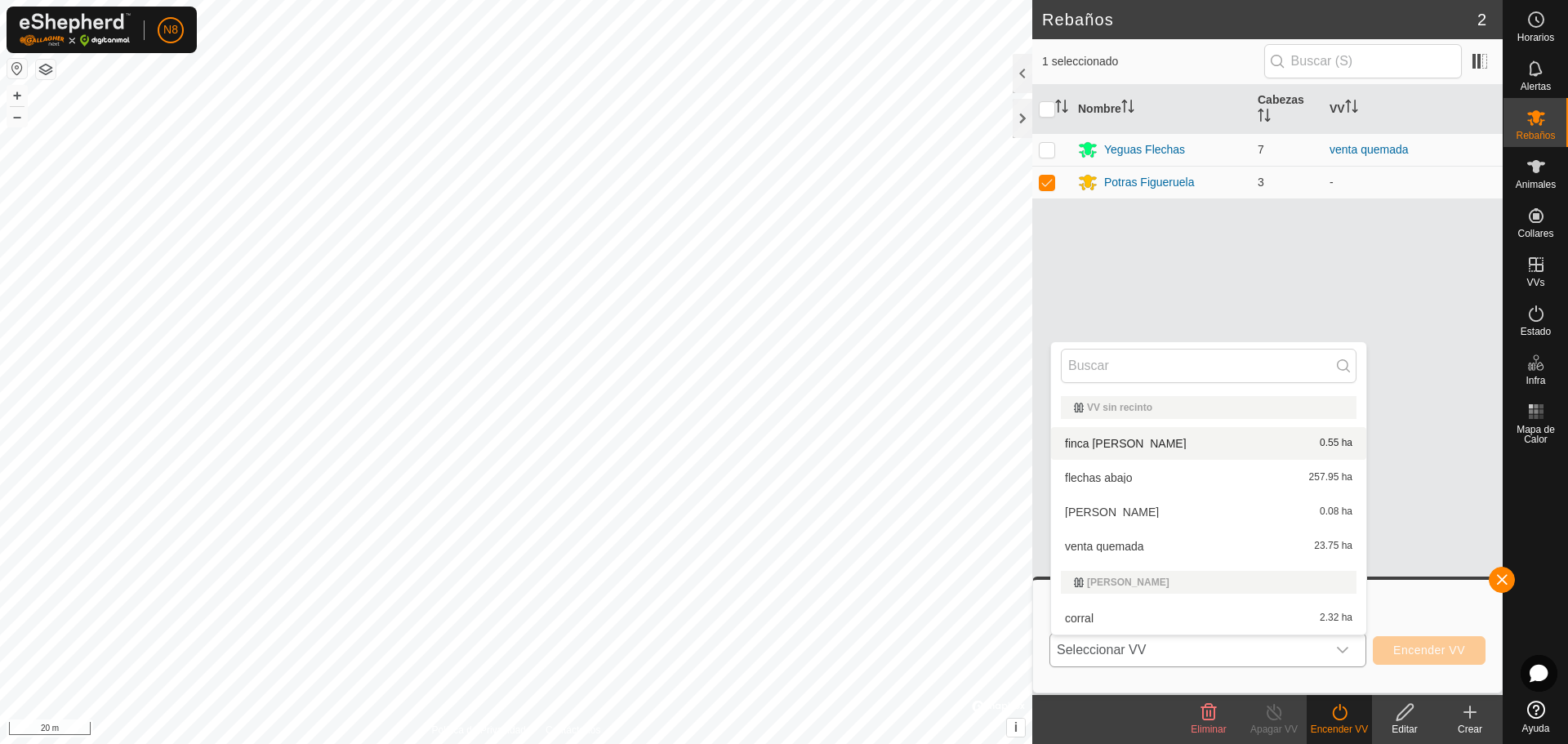
click at [1159, 448] on li "finca nave 0.55 ha" at bounding box center [1208, 443] width 315 height 32
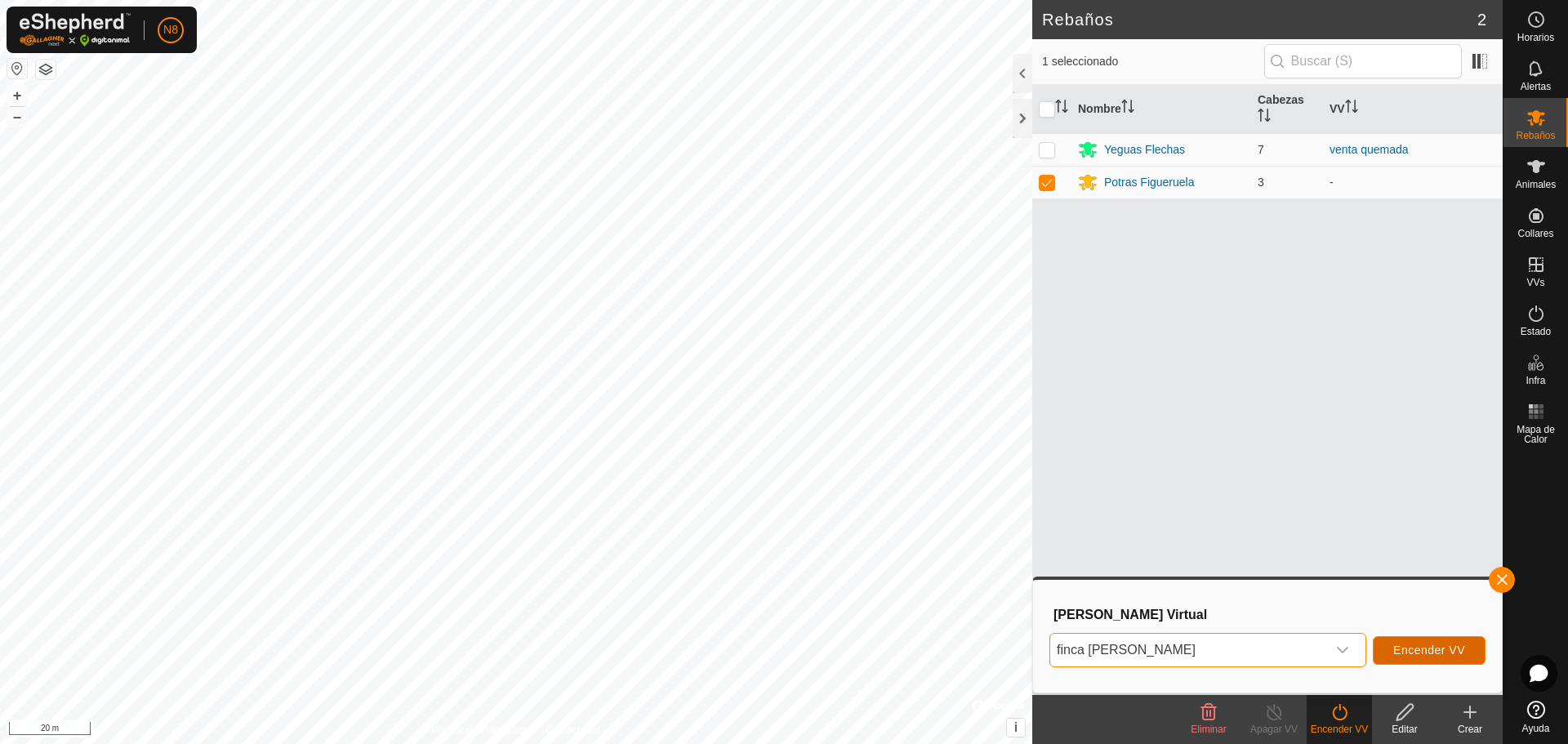
click at [1415, 654] on span "Encender VV" at bounding box center [1429, 650] width 72 height 13
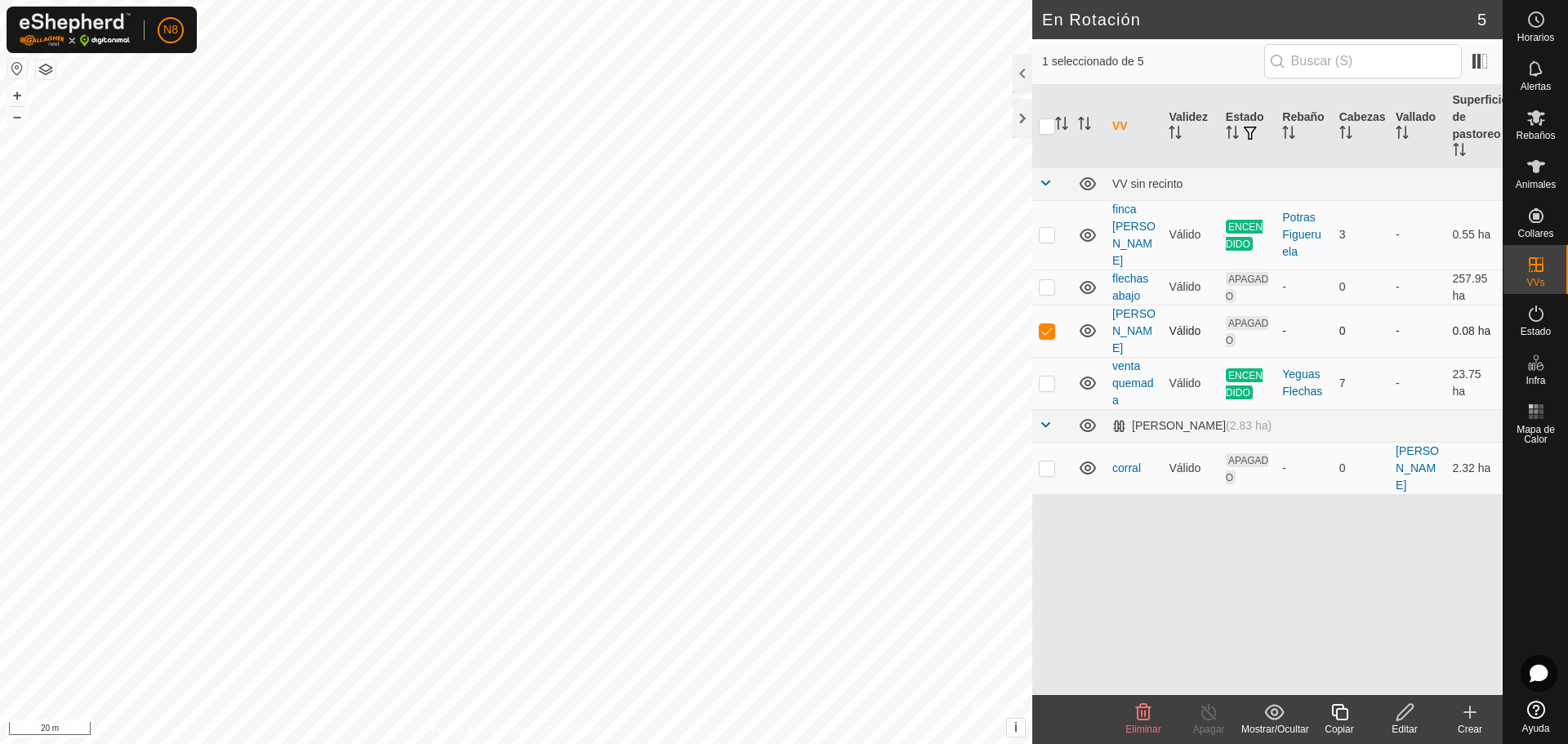
click at [1047, 324] on p-checkbox at bounding box center [1047, 330] width 17 height 13
checkbox input "false"
click at [1526, 314] on icon at bounding box center [1536, 314] width 20 height 20
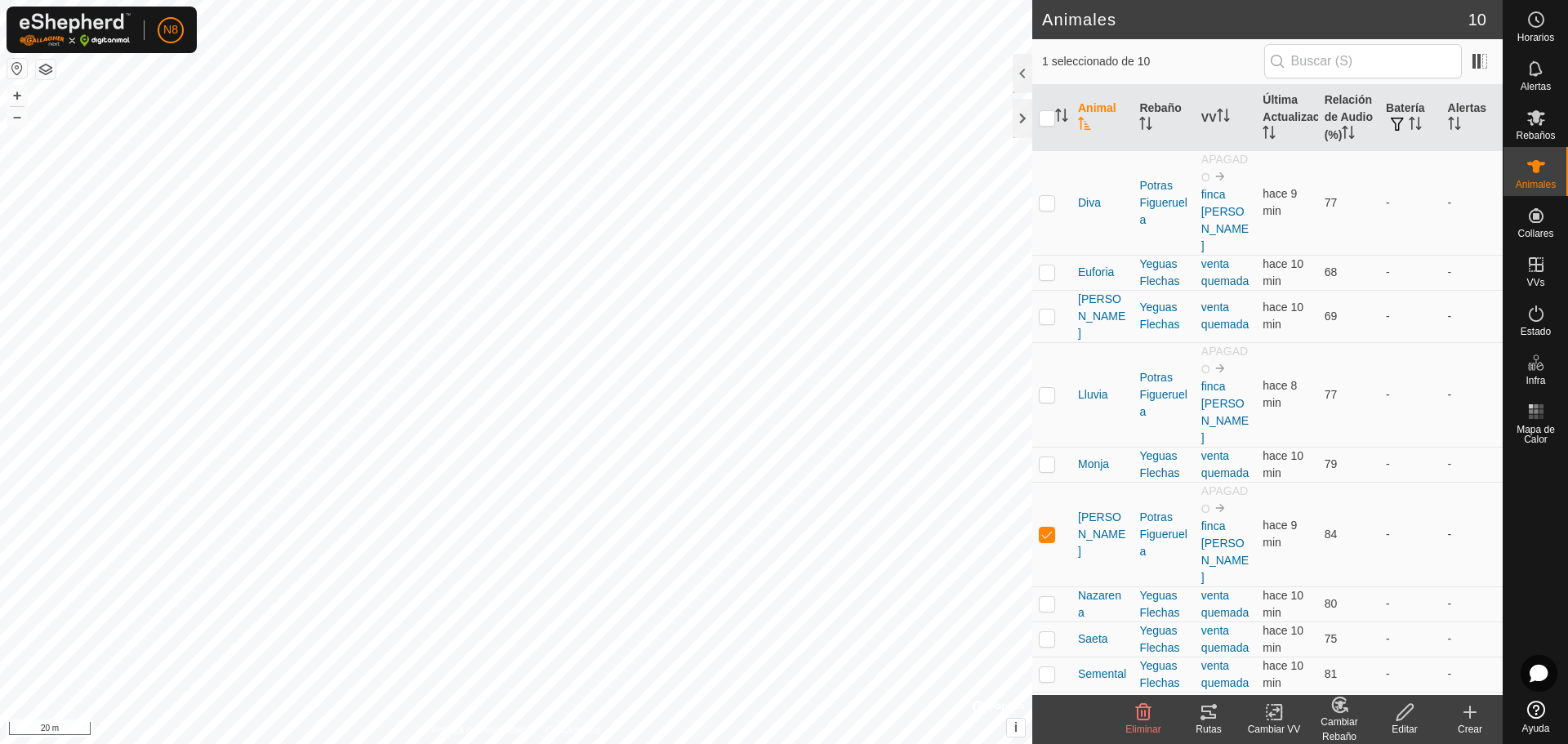
click at [1211, 721] on icon at bounding box center [1209, 713] width 20 height 20
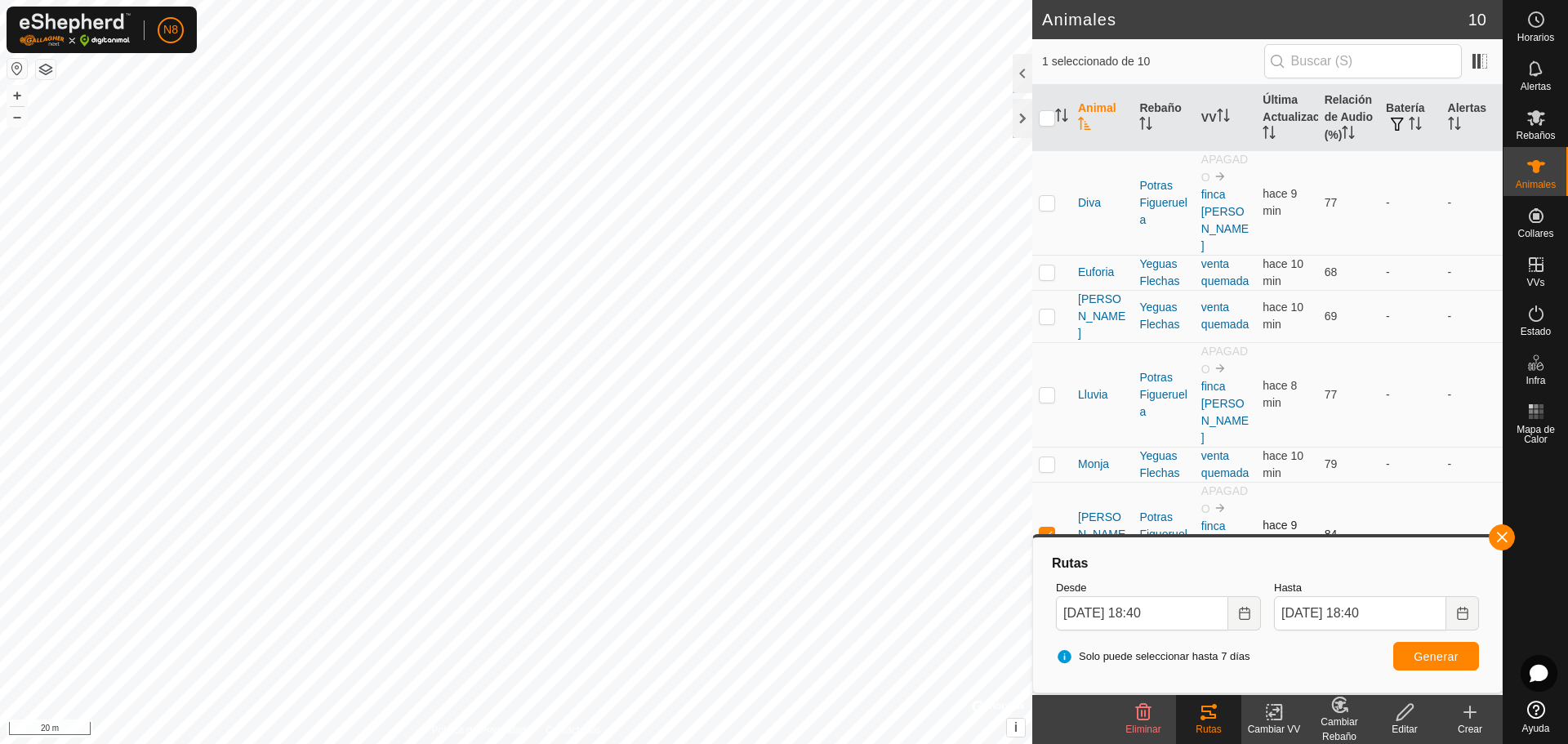
click at [1044, 528] on p-checkbox at bounding box center [1047, 534] width 17 height 13
checkbox input "false"
click at [1046, 265] on p-checkbox at bounding box center [1047, 271] width 17 height 13
click at [1426, 657] on span "Generar" at bounding box center [1437, 656] width 45 height 13
click at [1046, 265] on p-checkbox at bounding box center [1047, 271] width 17 height 13
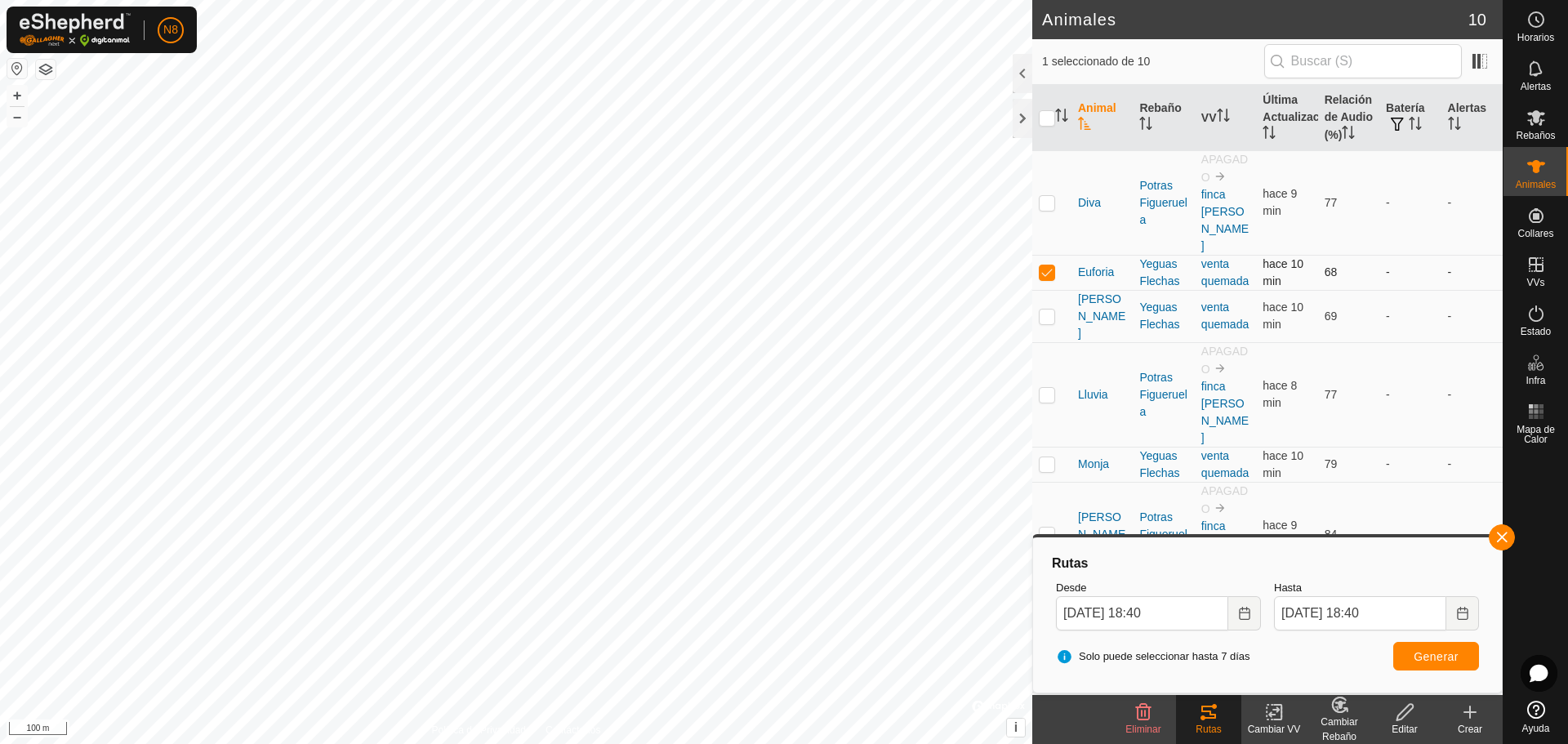
checkbox input "false"
click at [1046, 319] on p-checkbox at bounding box center [1047, 315] width 17 height 13
click at [1434, 664] on button "Generar" at bounding box center [1436, 656] width 85 height 28
click at [1047, 310] on p-checkbox at bounding box center [1047, 315] width 17 height 13
checkbox input "false"
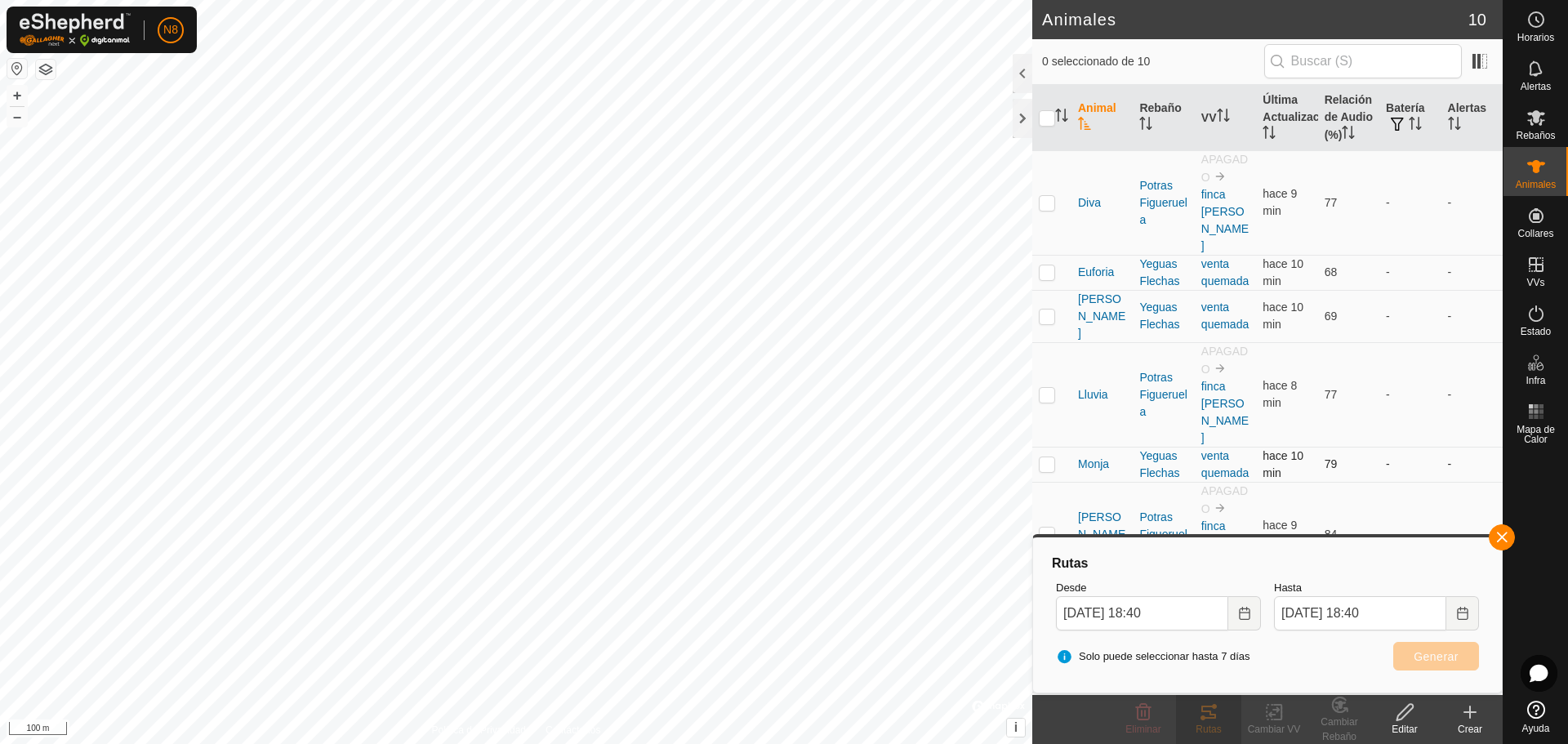
click at [1047, 457] on p-checkbox at bounding box center [1047, 463] width 17 height 13
click at [1425, 654] on span "Generar" at bounding box center [1437, 656] width 45 height 13
click at [1049, 457] on p-checkbox at bounding box center [1047, 463] width 17 height 13
checkbox input "false"
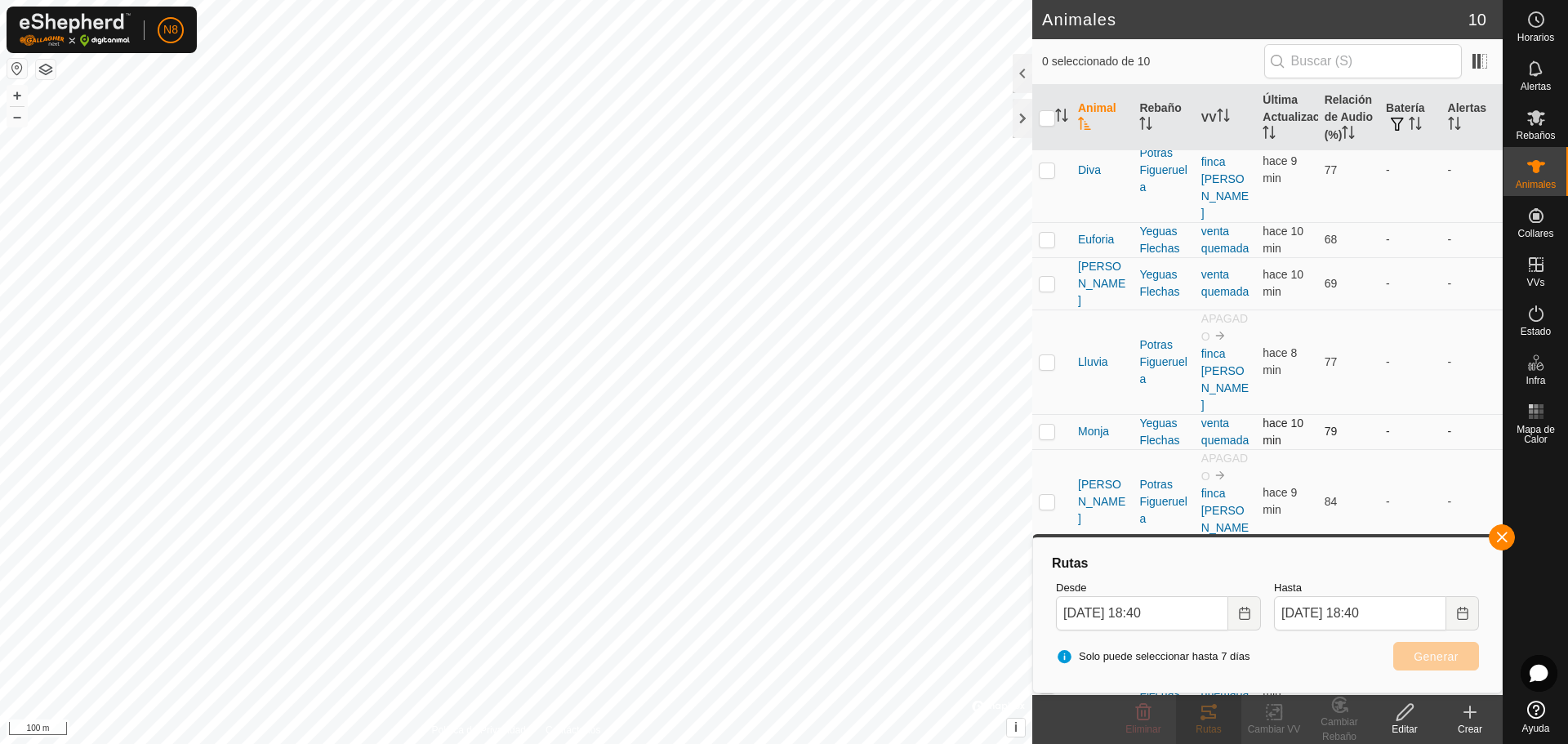
scroll to position [50, 0]
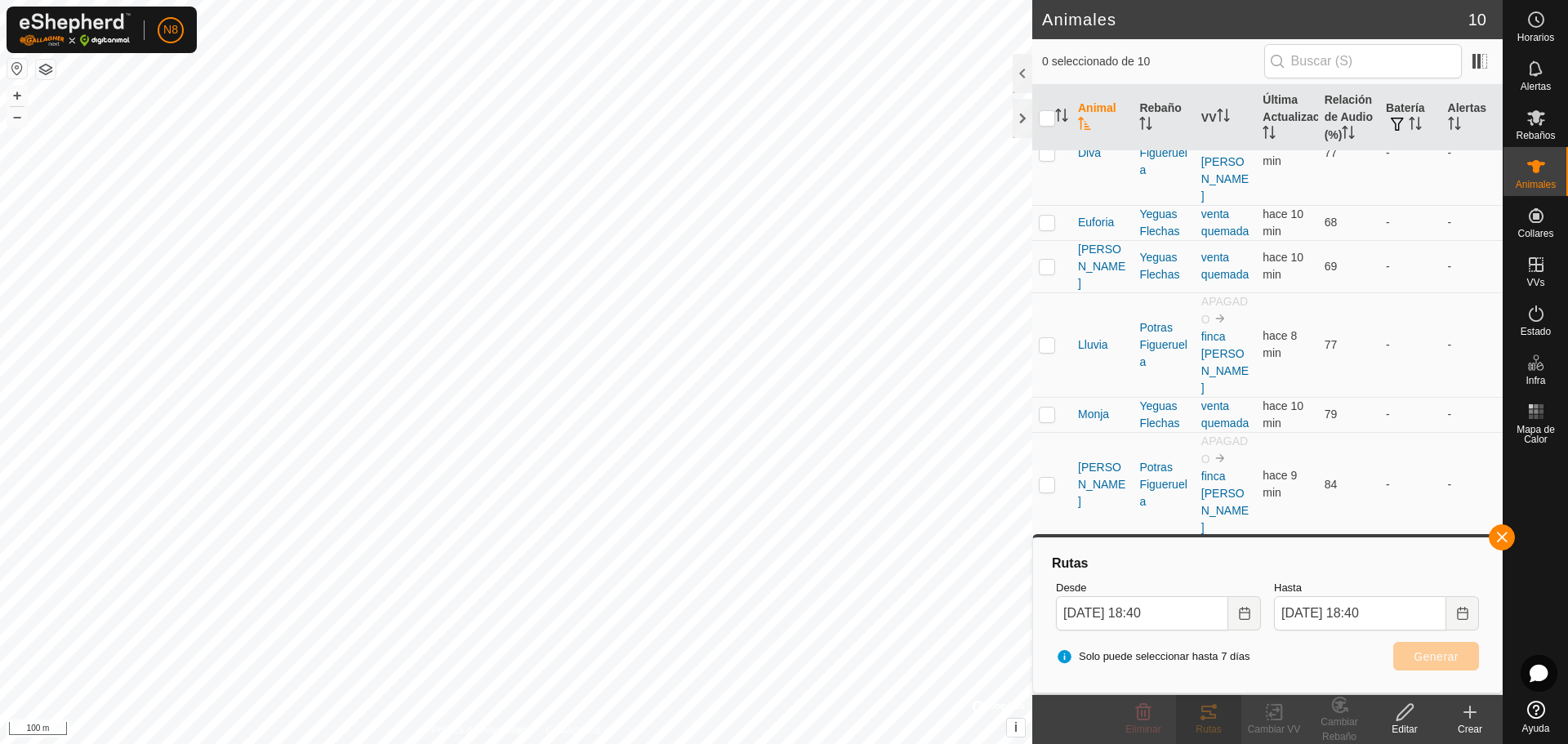
click at [1053, 548] on p-checkbox at bounding box center [1047, 554] width 17 height 13
click at [1455, 660] on span "Generar" at bounding box center [1437, 656] width 45 height 13
click at [1044, 548] on p-checkbox at bounding box center [1047, 554] width 17 height 13
checkbox input "false"
click at [1505, 542] on button "button" at bounding box center [1501, 537] width 26 height 27
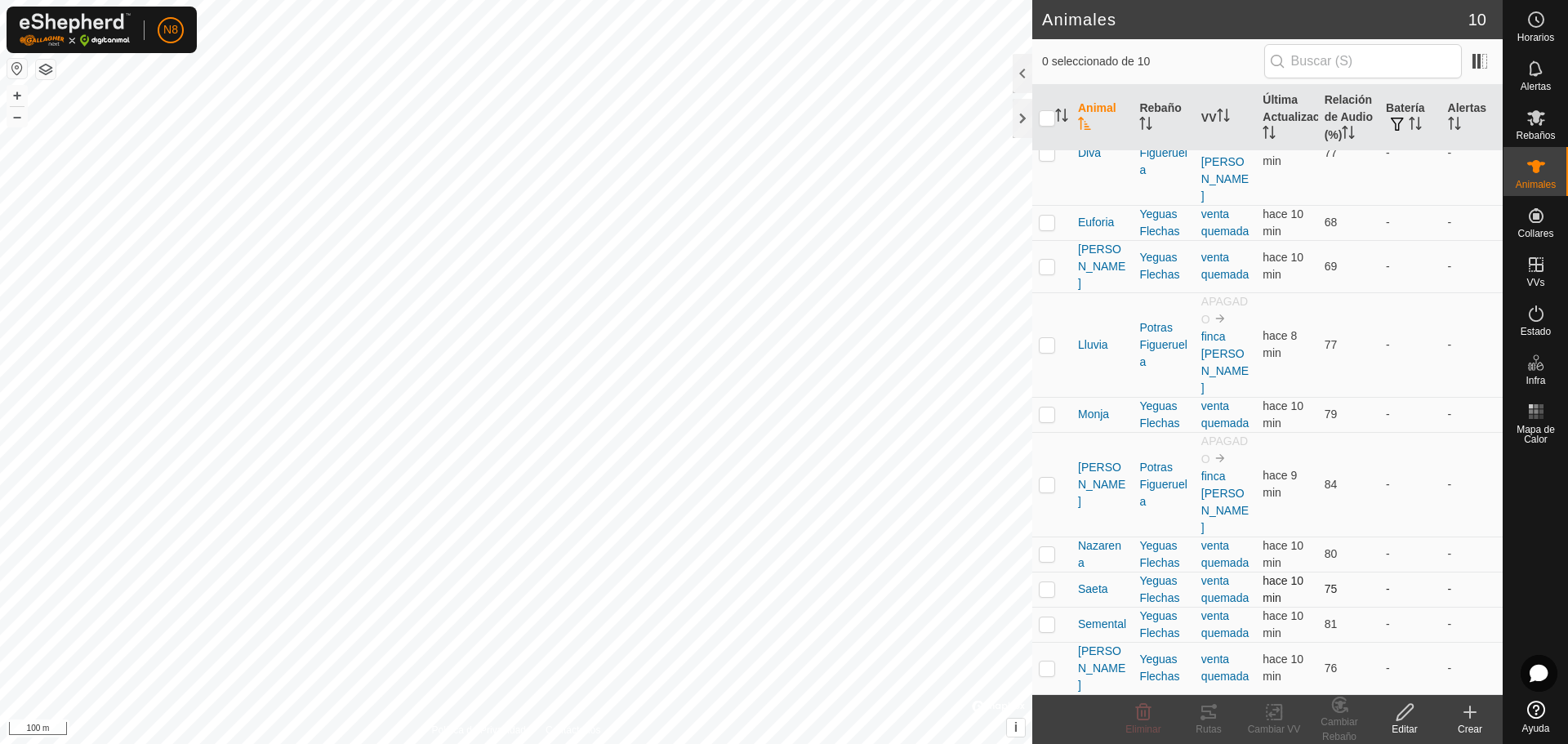
click at [1040, 582] on p-checkbox at bounding box center [1047, 588] width 17 height 13
click at [1209, 718] on icon at bounding box center [1208, 712] width 15 height 13
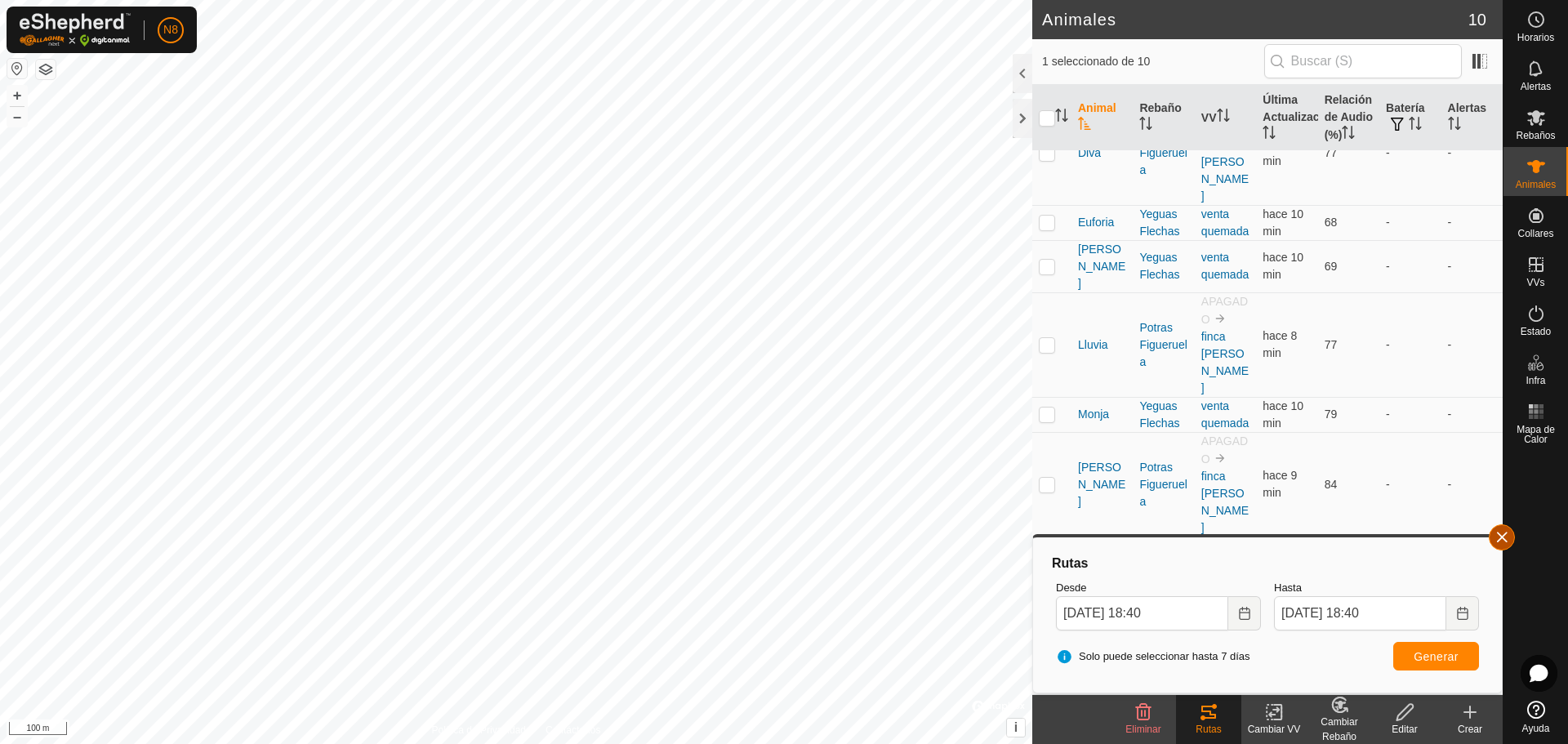
click at [1505, 528] on button "button" at bounding box center [1501, 537] width 26 height 27
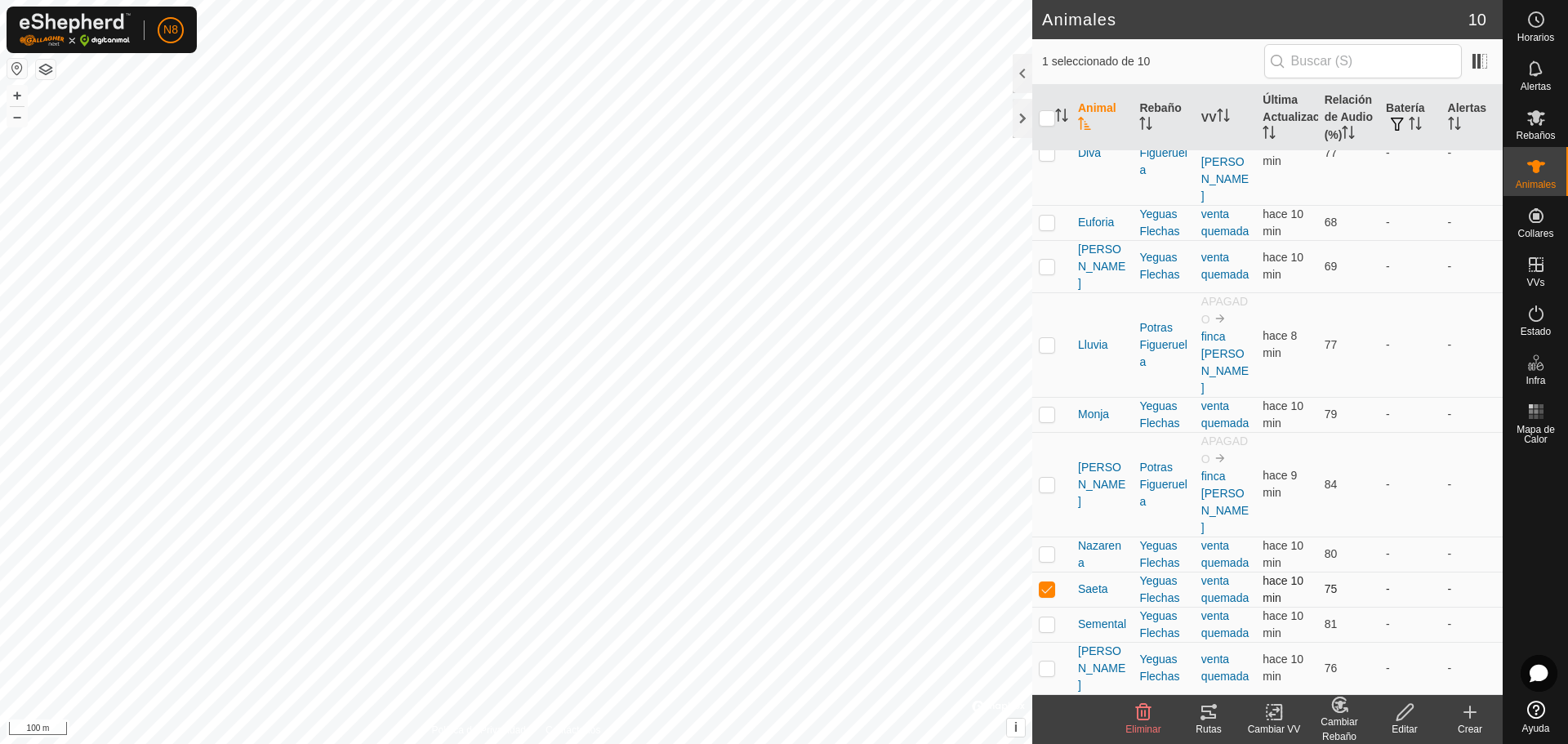
click at [1044, 582] on p-checkbox at bounding box center [1047, 588] width 17 height 13
checkbox input "false"
click at [1044, 617] on p-checkbox at bounding box center [1047, 623] width 17 height 13
click at [1213, 724] on div "Rutas" at bounding box center [1208, 729] width 66 height 15
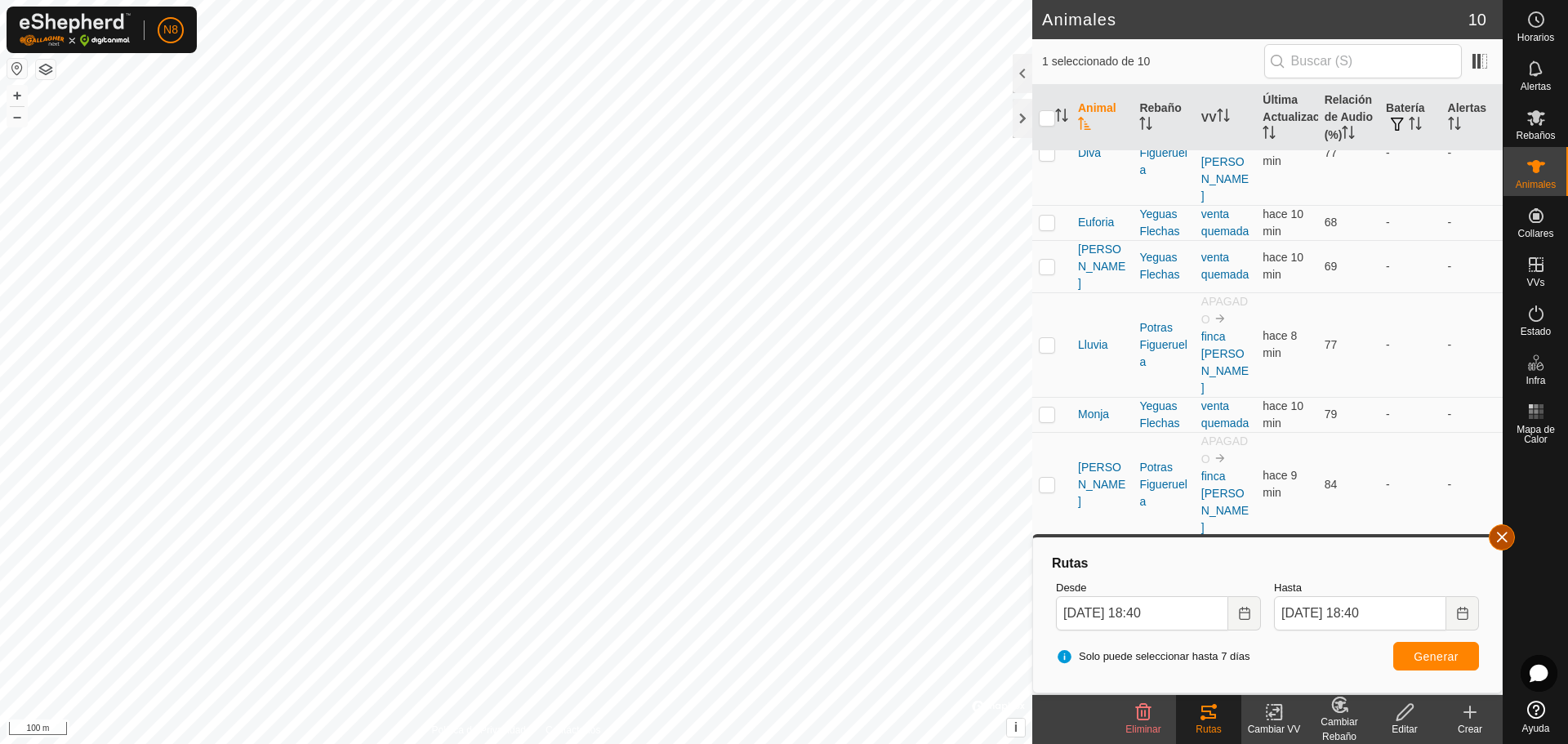
click at [1501, 533] on button "button" at bounding box center [1501, 537] width 26 height 27
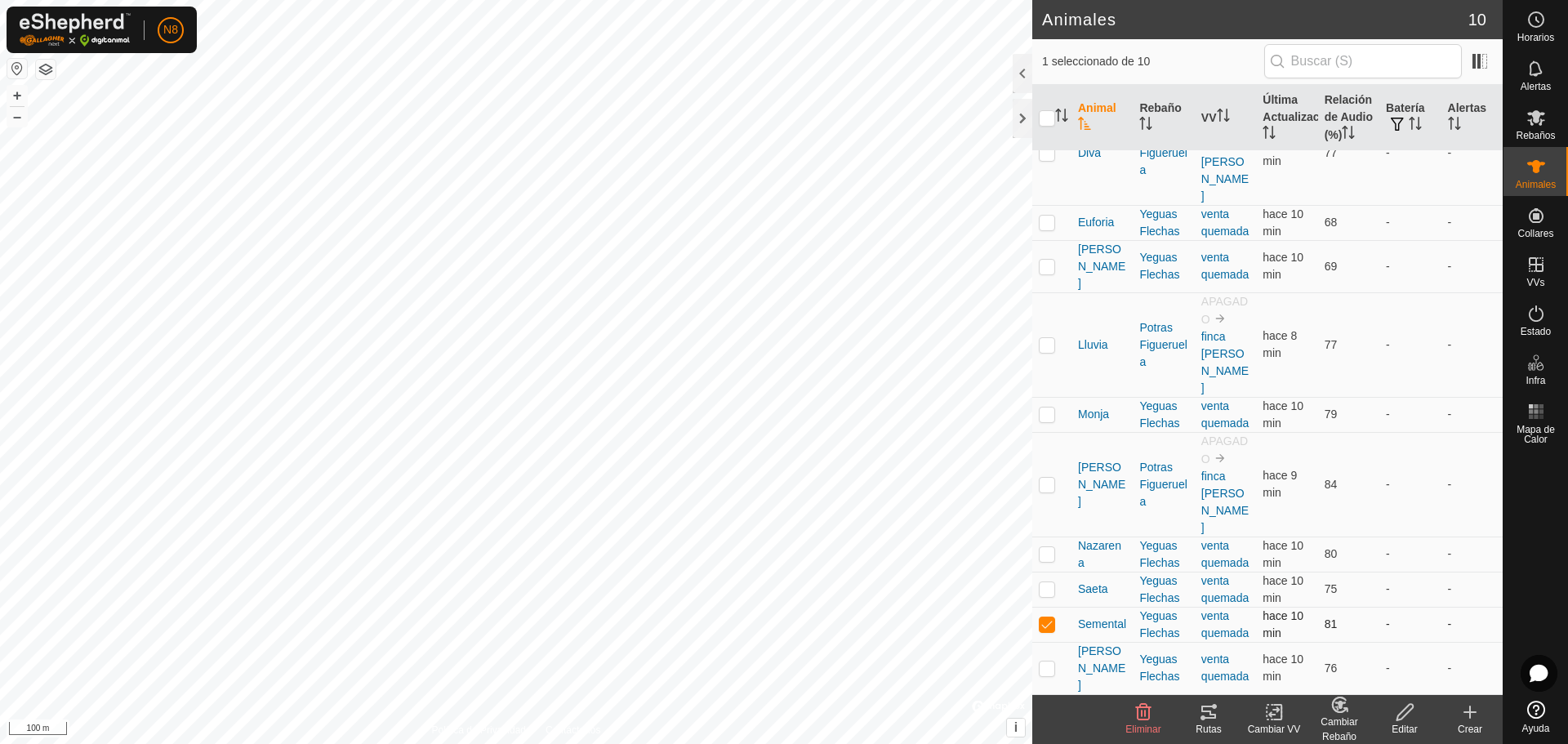
click at [1049, 617] on p-checkbox at bounding box center [1047, 623] width 17 height 13
checkbox input "false"
click at [1043, 668] on p-checkbox at bounding box center [1047, 667] width 17 height 13
click at [1216, 723] on div "Rutas" at bounding box center [1208, 729] width 66 height 15
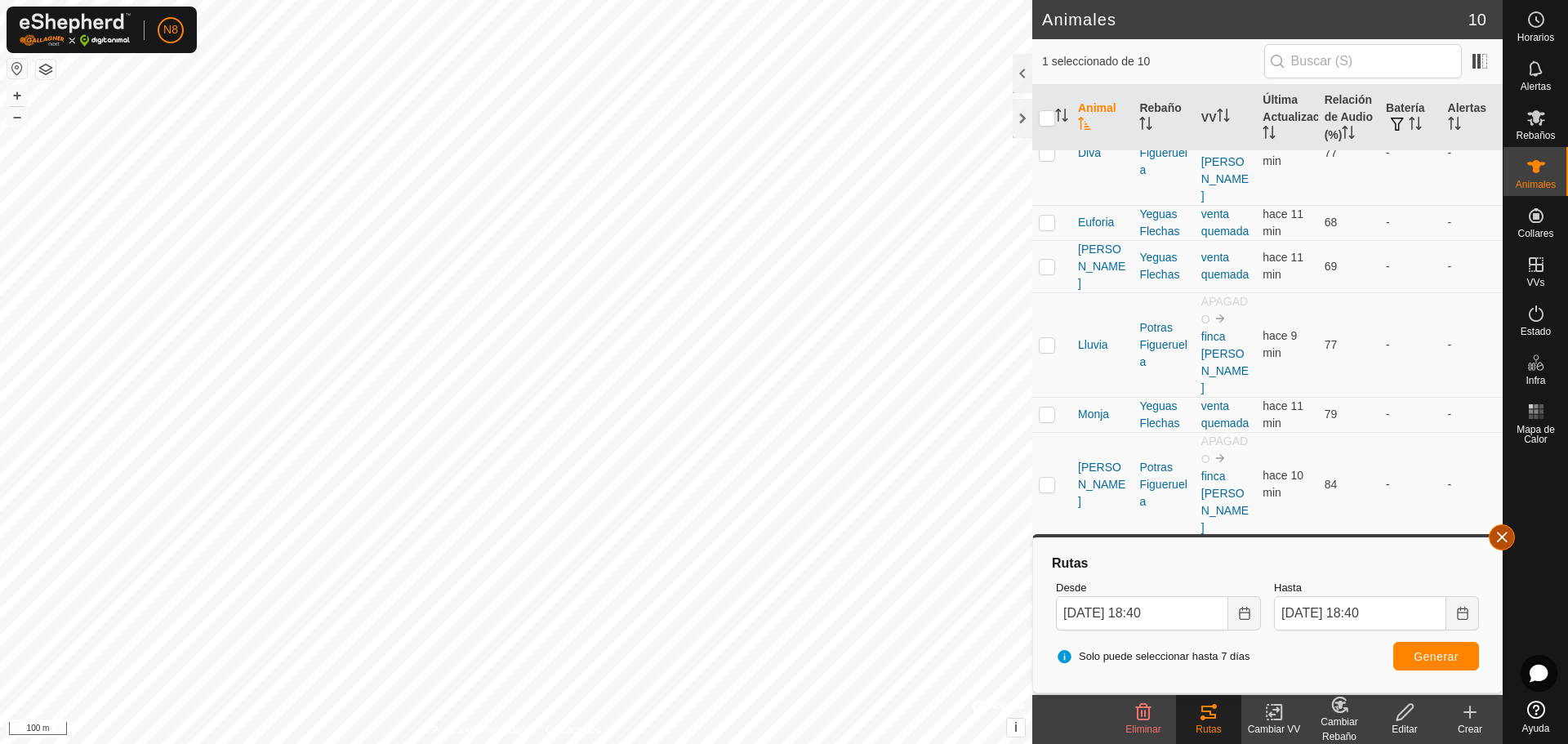
click at [1498, 535] on button "button" at bounding box center [1501, 537] width 26 height 27
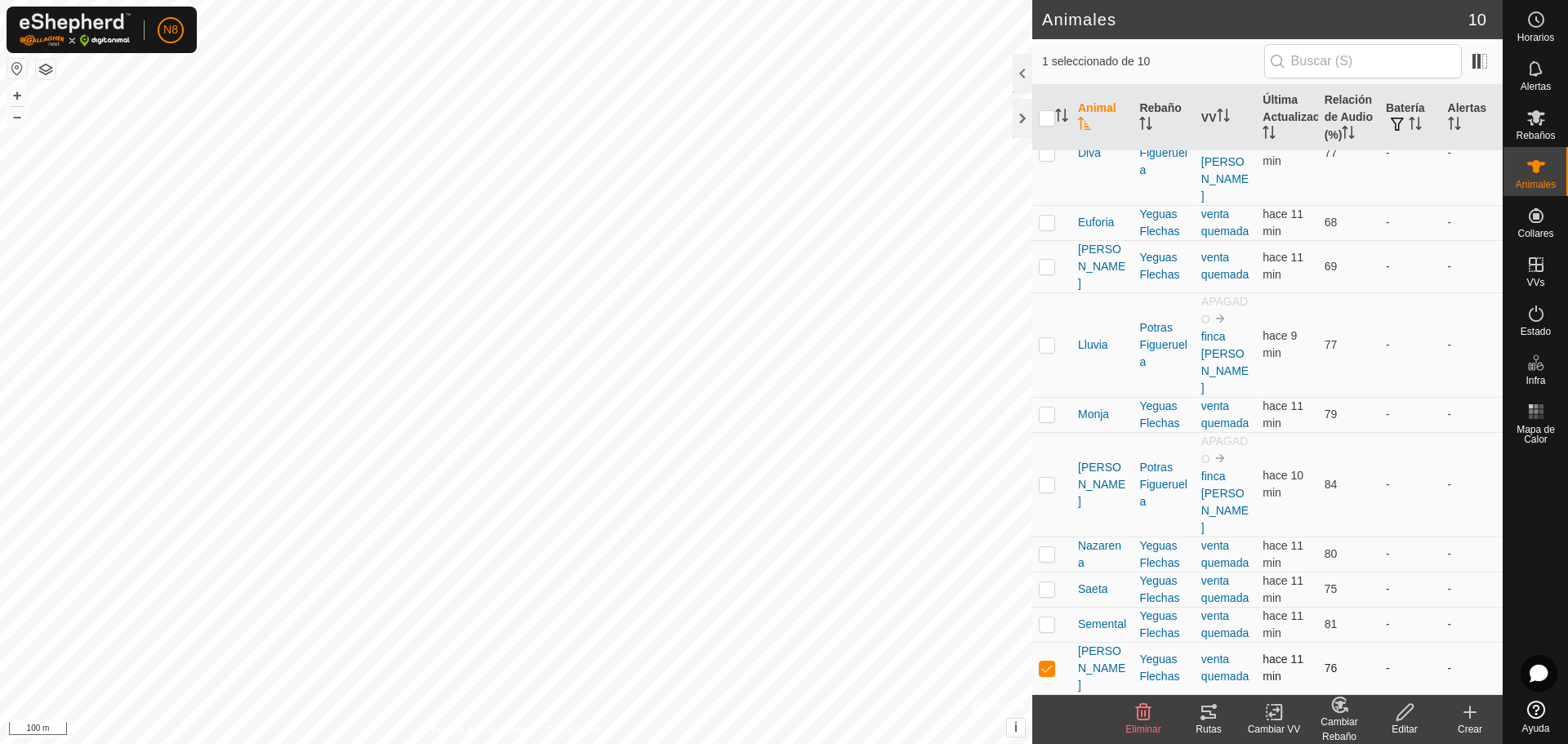
click at [1044, 669] on p-checkbox at bounding box center [1047, 667] width 17 height 13
checkbox input "false"
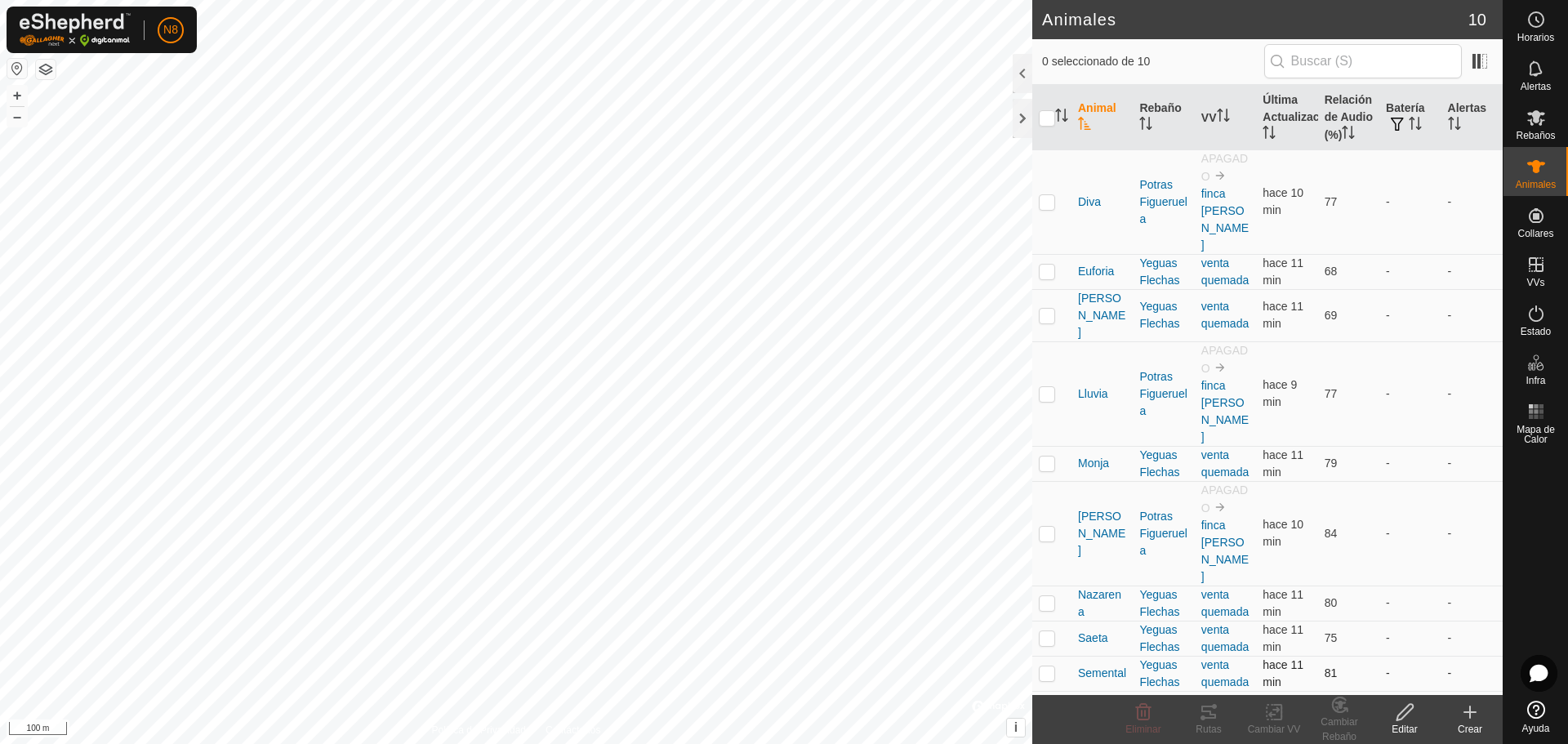
scroll to position [0, 0]
click at [1523, 324] on es-activation-svg-icon at bounding box center [1536, 313] width 29 height 27
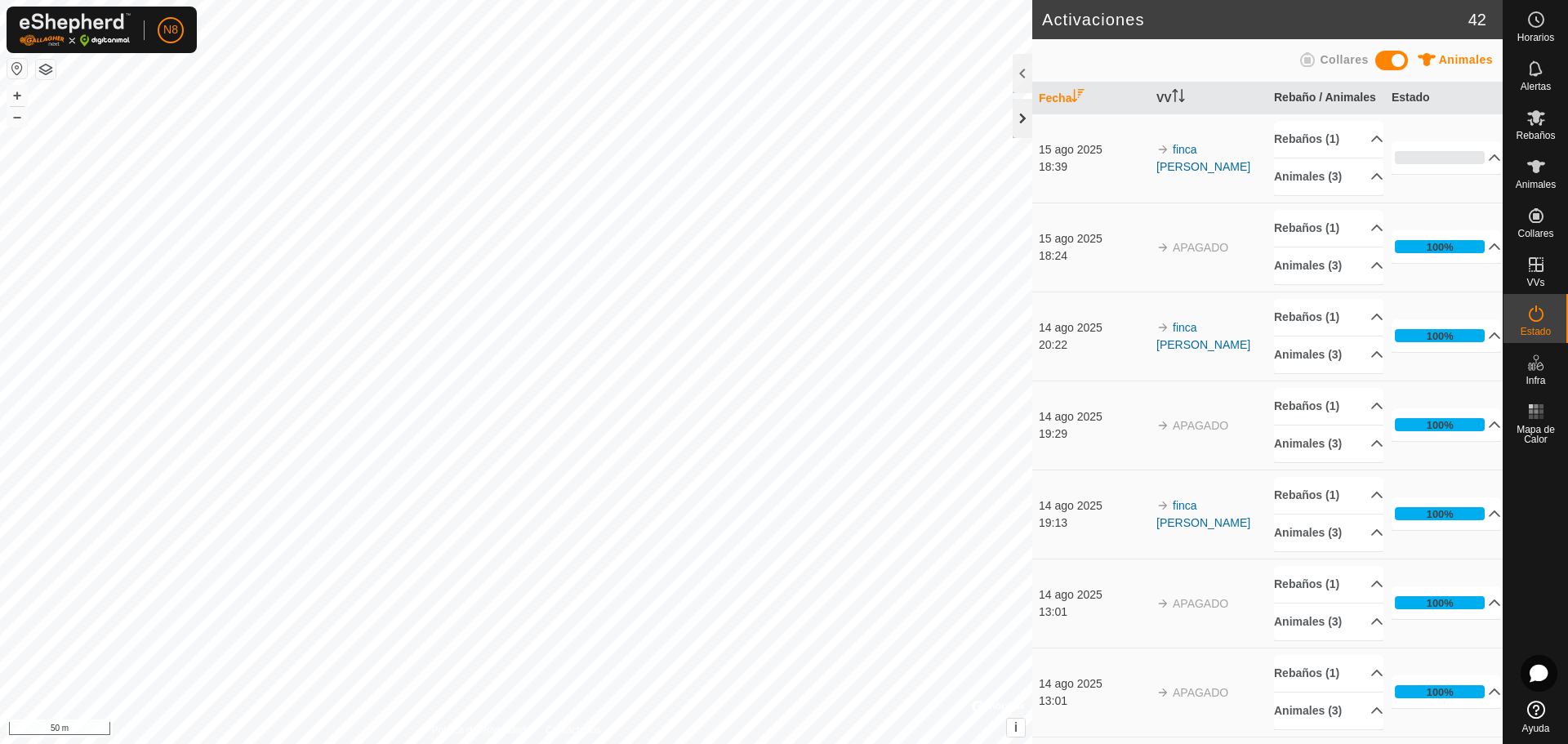
click at [1013, 125] on div at bounding box center [1022, 119] width 20 height 39
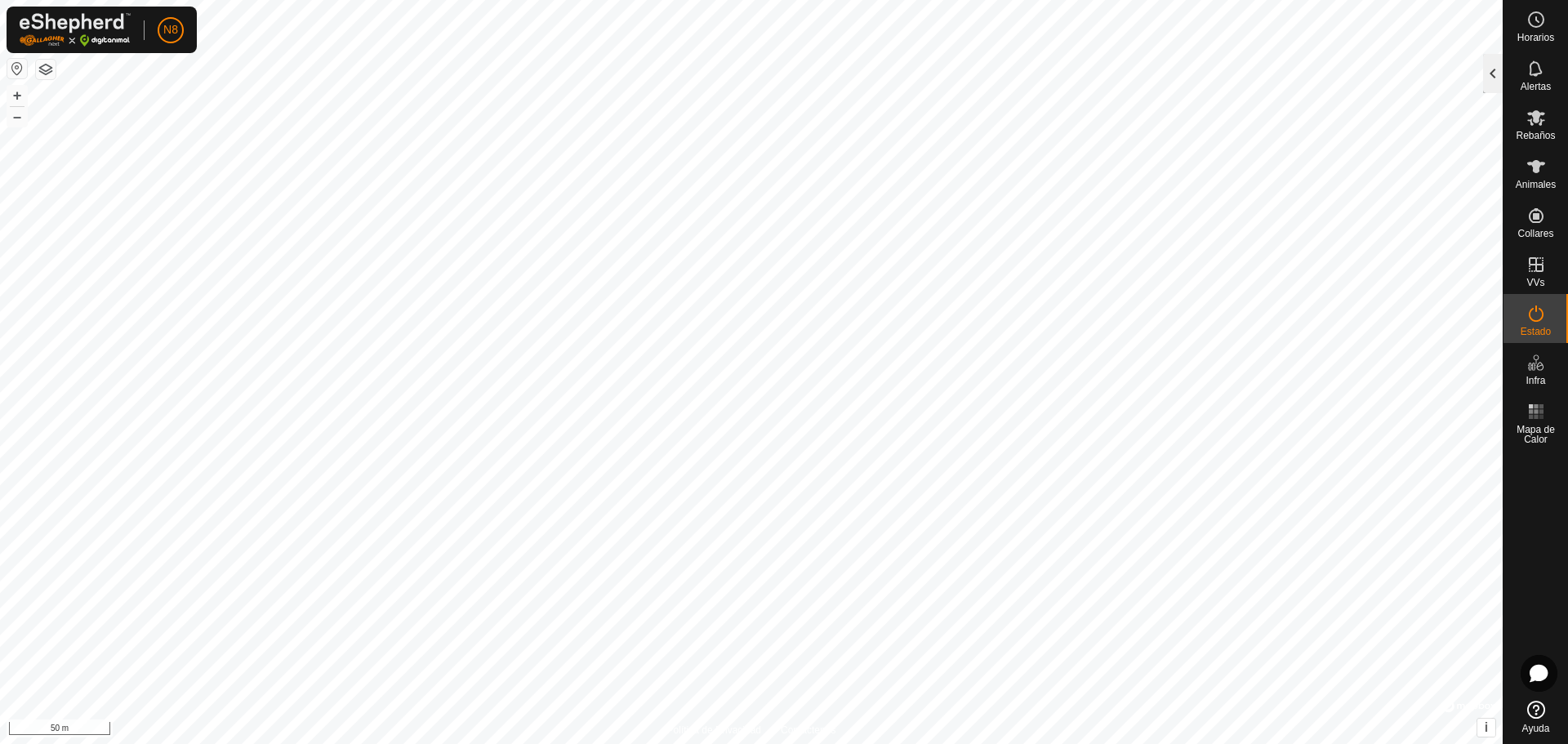
click at [1490, 75] on div at bounding box center [1492, 74] width 20 height 39
